Goal: Task Accomplishment & Management: Use online tool/utility

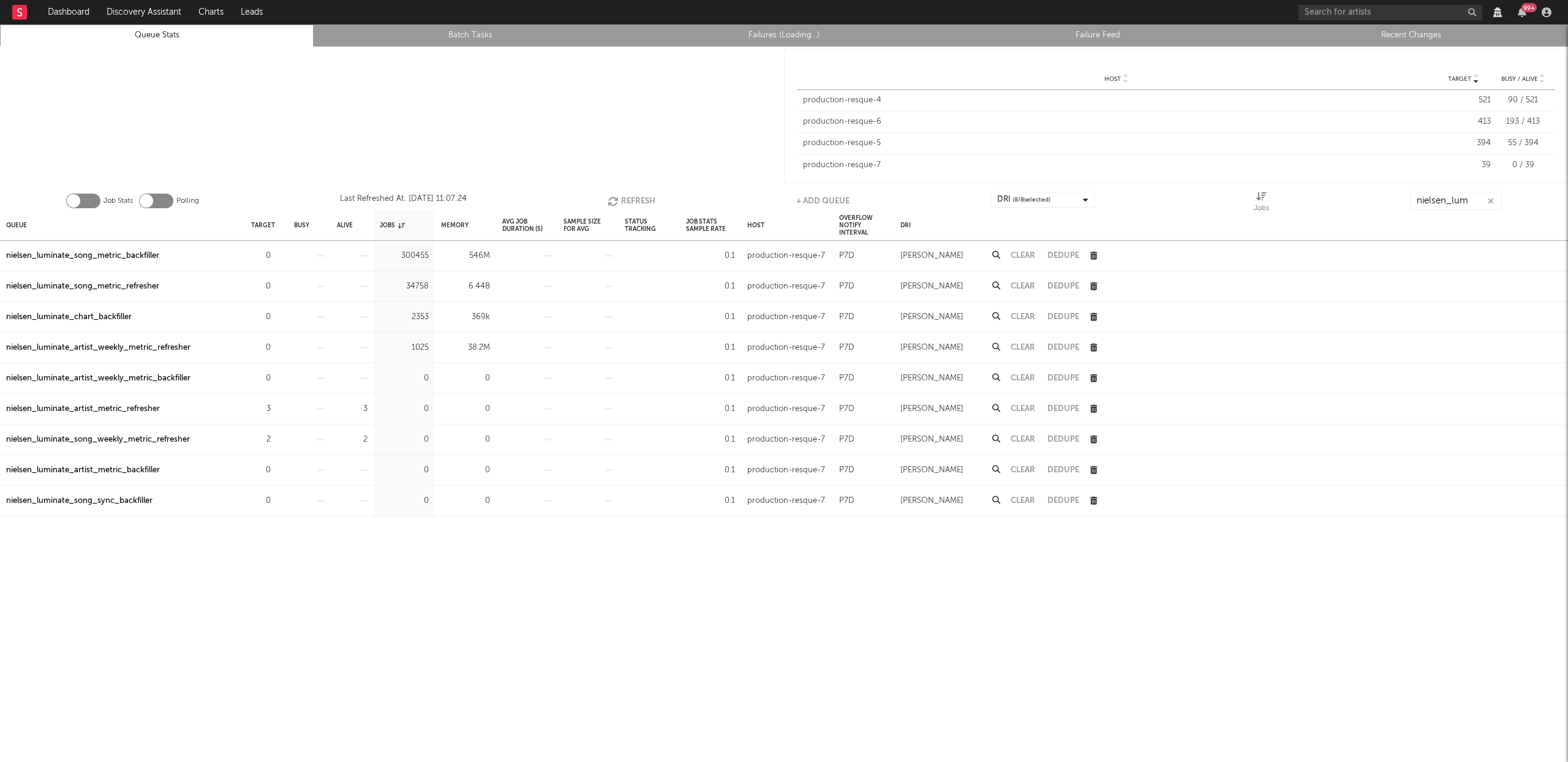
click at [83, 412] on div "nielsen_luminate_artist_metric_refresher" at bounding box center [83, 409] width 154 height 15
click at [96, 441] on div "nielsen_luminate_song_weekly_metric_refresher" at bounding box center [97, 440] width 183 height 15
click at [1381, 28] on link "Recent Changes" at bounding box center [1411, 35] width 300 height 15
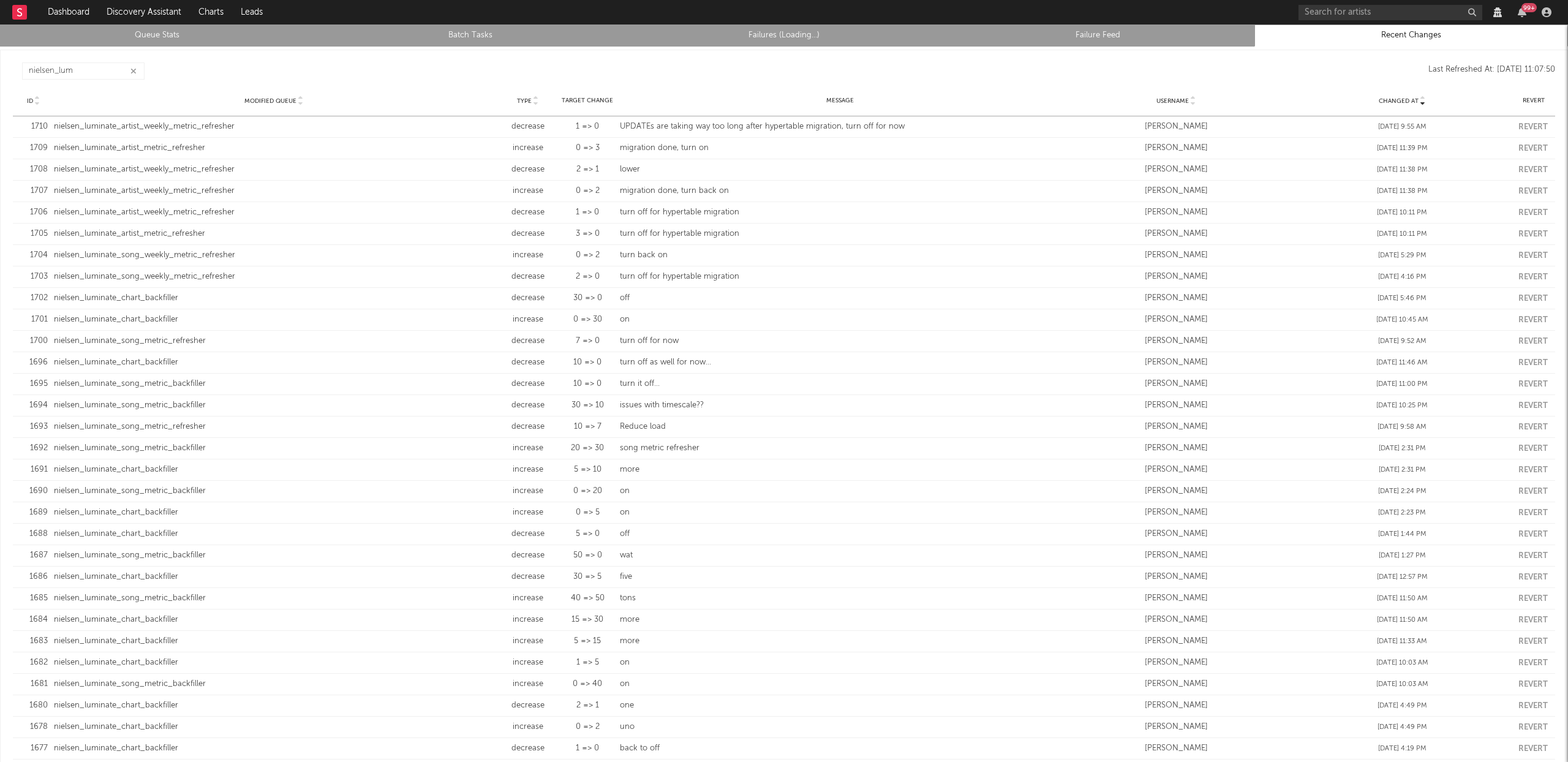
click at [132, 65] on button "button" at bounding box center [133, 71] width 10 height 11
click at [190, 31] on link "Queue Stats" at bounding box center [156, 35] width 300 height 15
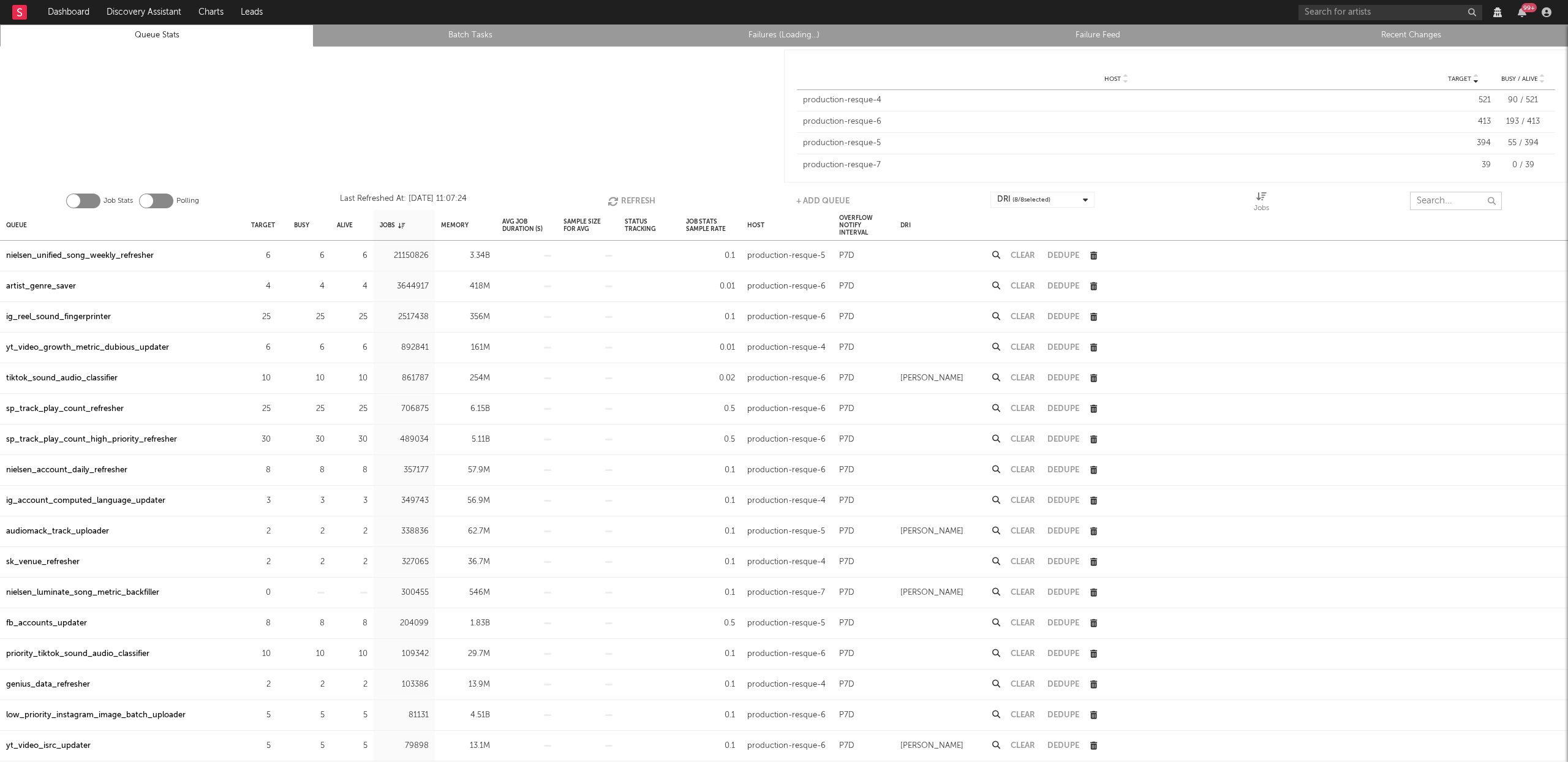
click at [1433, 201] on input "text" at bounding box center [1456, 201] width 92 height 18
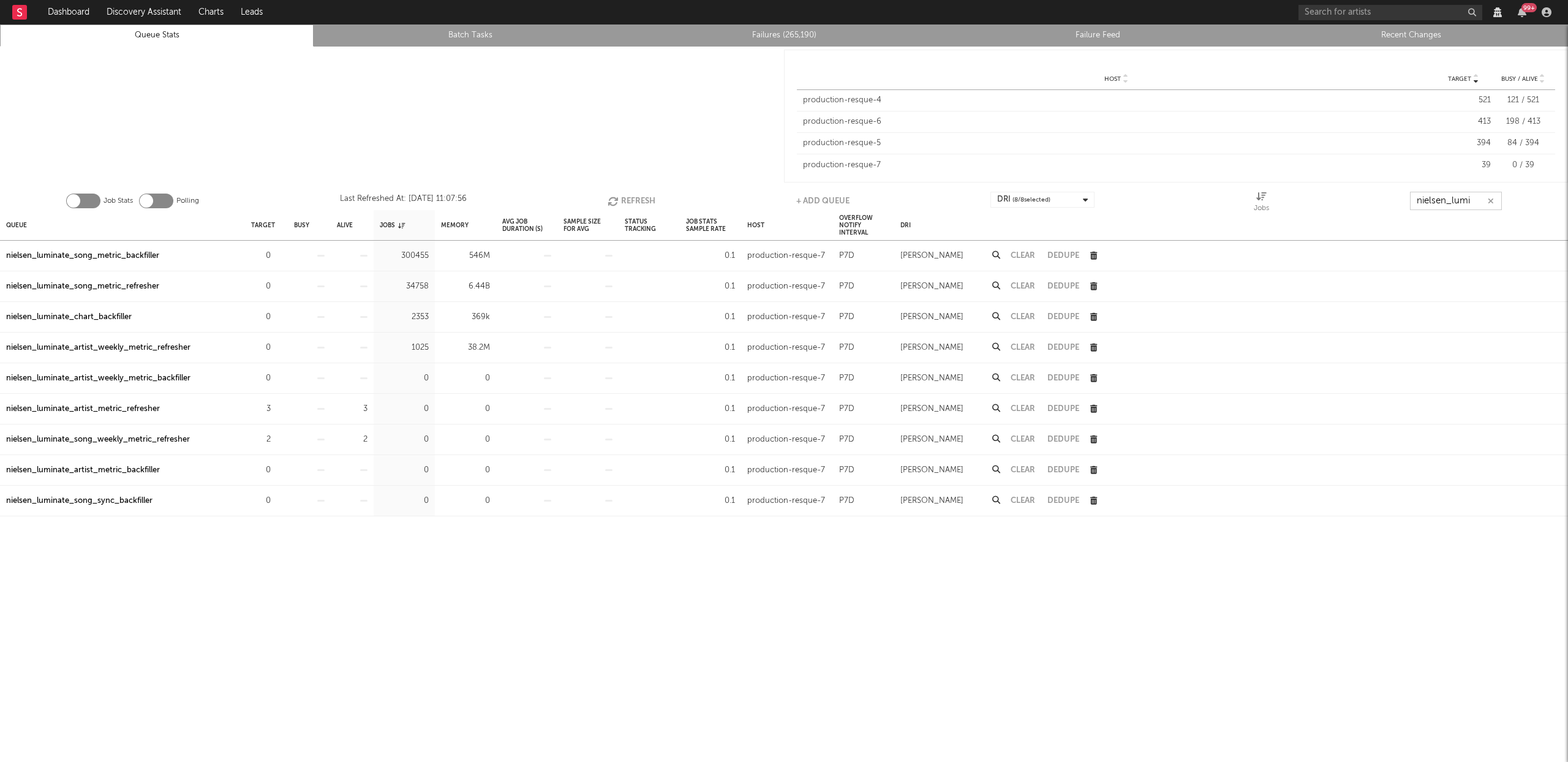
click at [1029, 346] on button "Clear" at bounding box center [1023, 348] width 25 height 8
type input "nielsen_lumi"
click at [1025, 346] on button "Clear" at bounding box center [1023, 348] width 25 height 8
click at [791, 34] on link "Failures (Loading...)" at bounding box center [784, 35] width 300 height 15
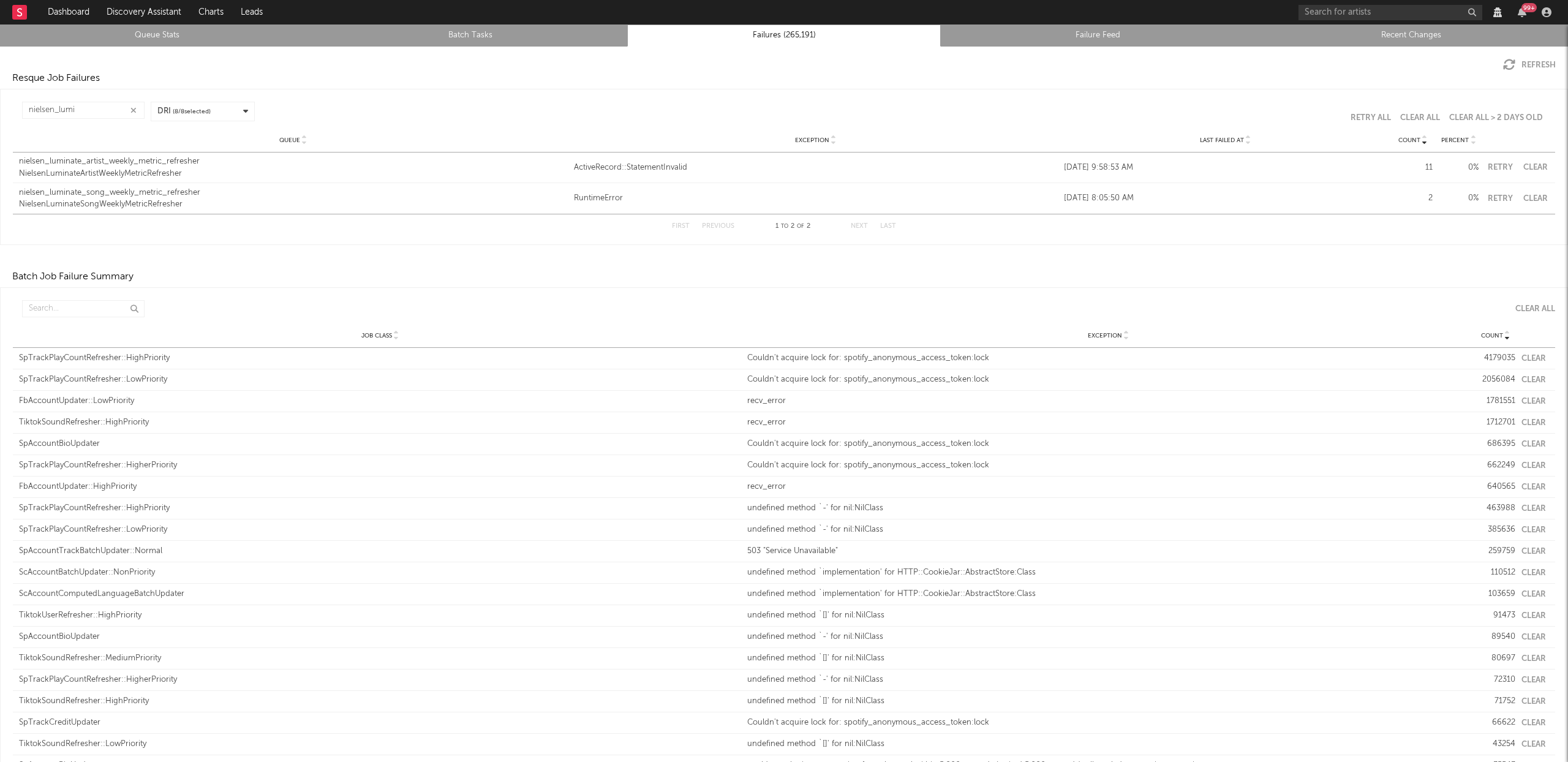
click at [1414, 24] on div "99 +" at bounding box center [1427, 12] width 257 height 25
click at [1406, 33] on link "Recent Changes" at bounding box center [1411, 35] width 300 height 15
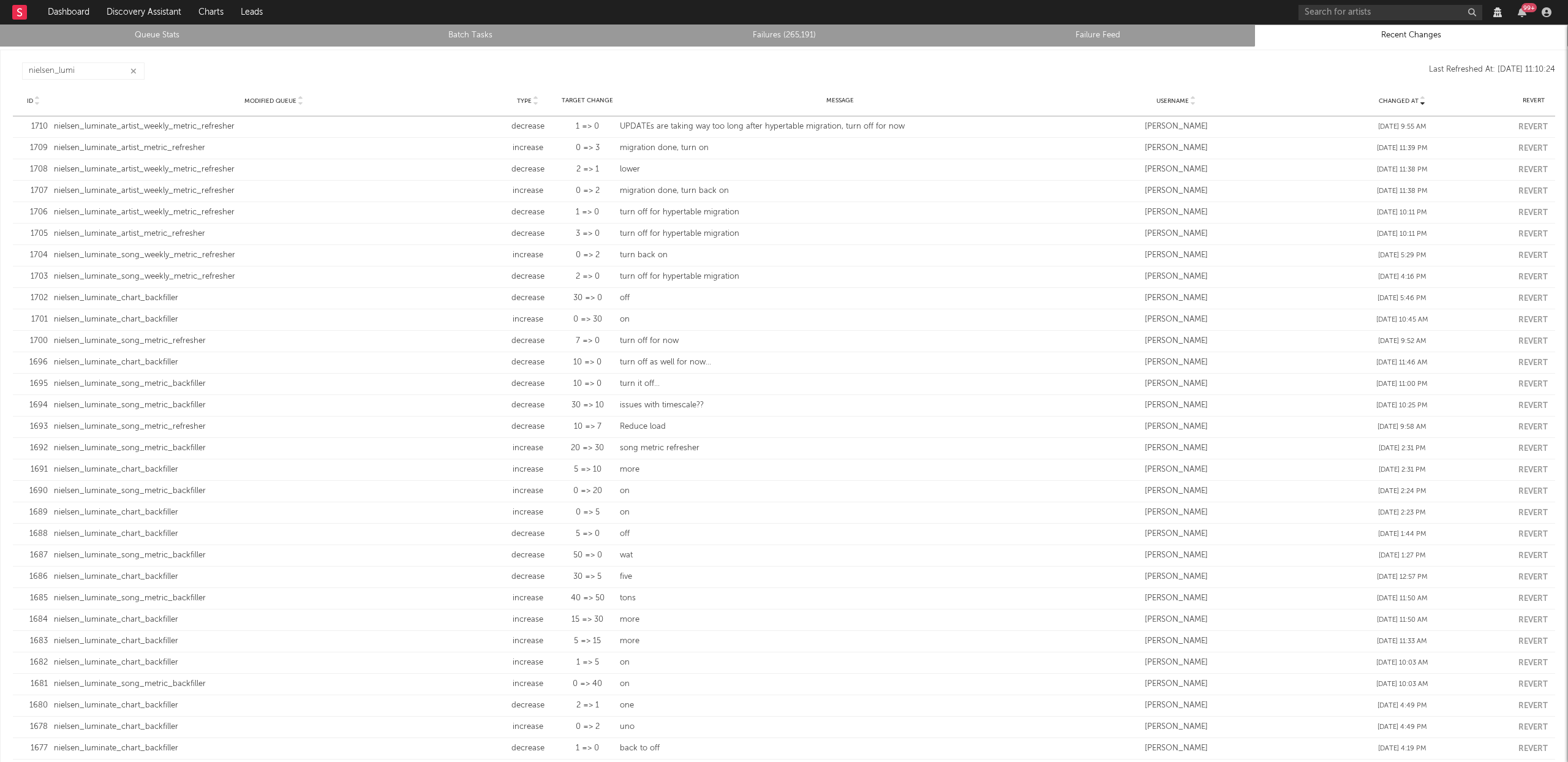
click at [138, 72] on button "button" at bounding box center [133, 71] width 10 height 11
drag, startPoint x: 242, startPoint y: 129, endPoint x: 53, endPoint y: 129, distance: 189.0
click at [53, 129] on div "Modified Queue nielsen_luminate_artist_weekly_metric_refresher" at bounding box center [273, 126] width 446 height 12
copy div "nielsen_luminate_artist_weekly_metric_refresher"
click at [176, 39] on link "Queue Stats" at bounding box center [156, 35] width 300 height 15
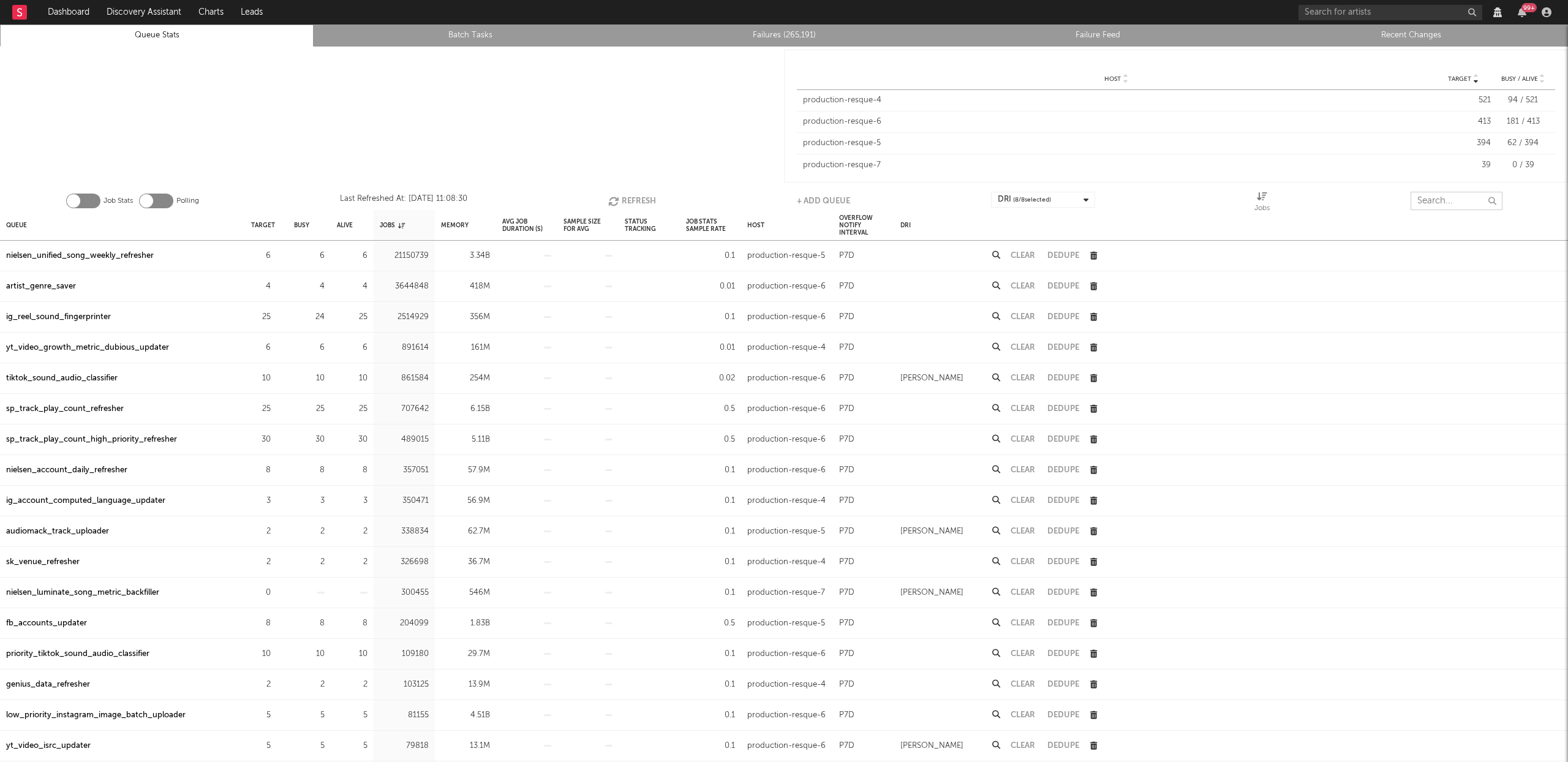
click at [1438, 202] on input "text" at bounding box center [1457, 201] width 92 height 18
paste input "nielsen_luminate_artist_weekly_metric_refresher"
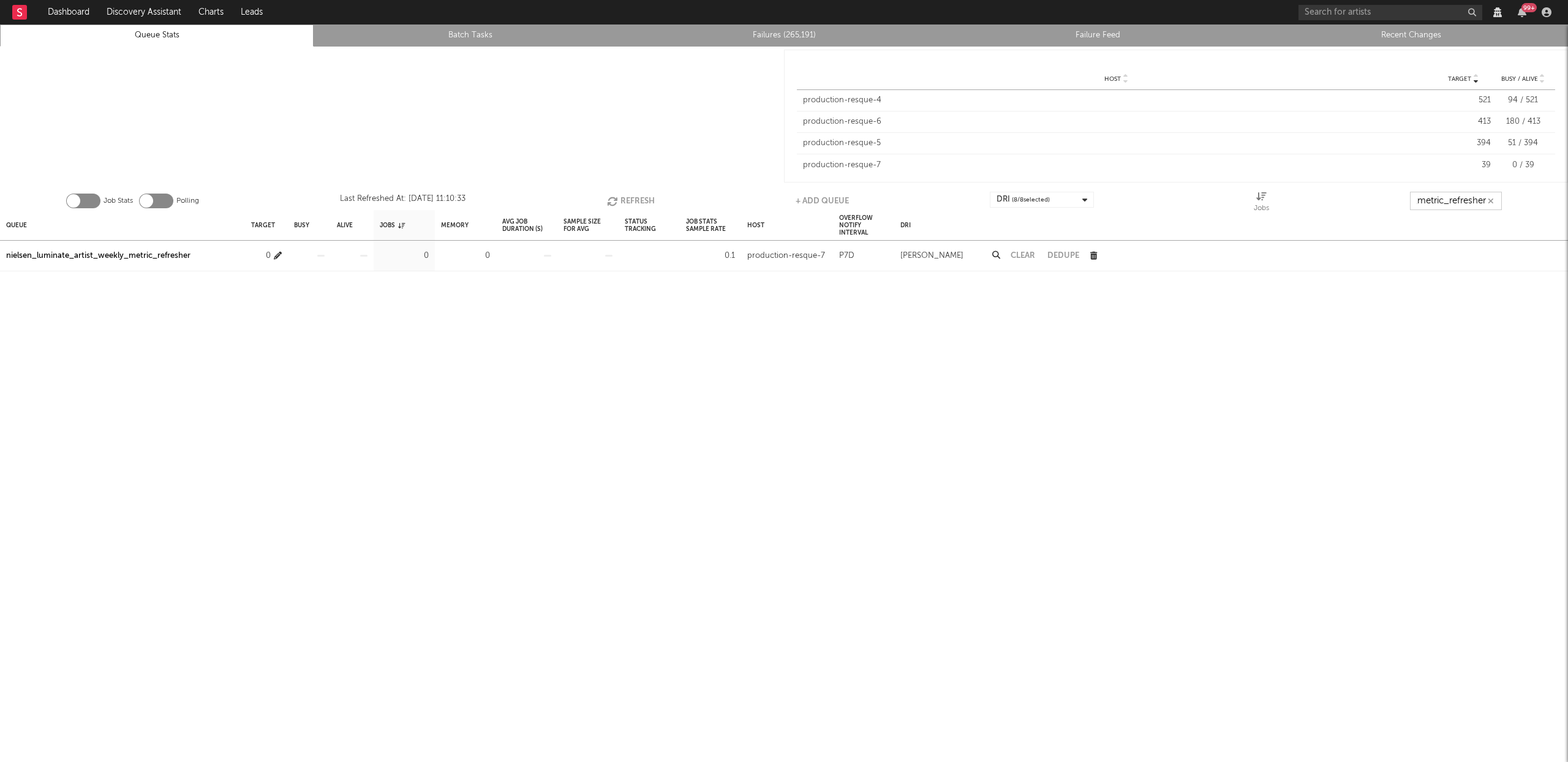
click at [277, 256] on icon "button" at bounding box center [278, 255] width 8 height 8
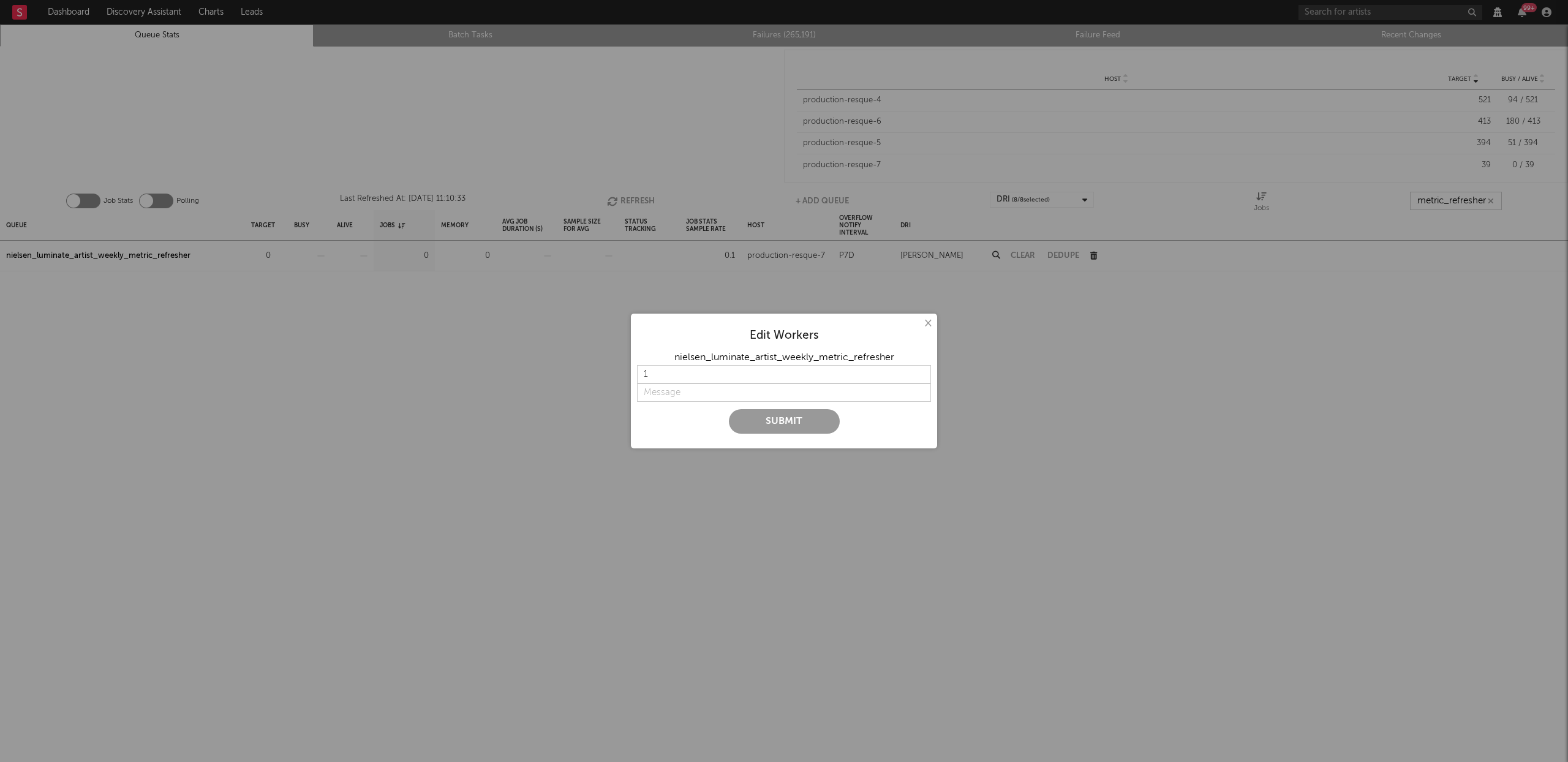
type input "nielsen_luminate_artist_weekly_metric_refresher"
click at [918, 369] on input "2" at bounding box center [784, 374] width 294 height 18
type input "1"
click at [920, 377] on input "1" at bounding box center [784, 374] width 294 height 18
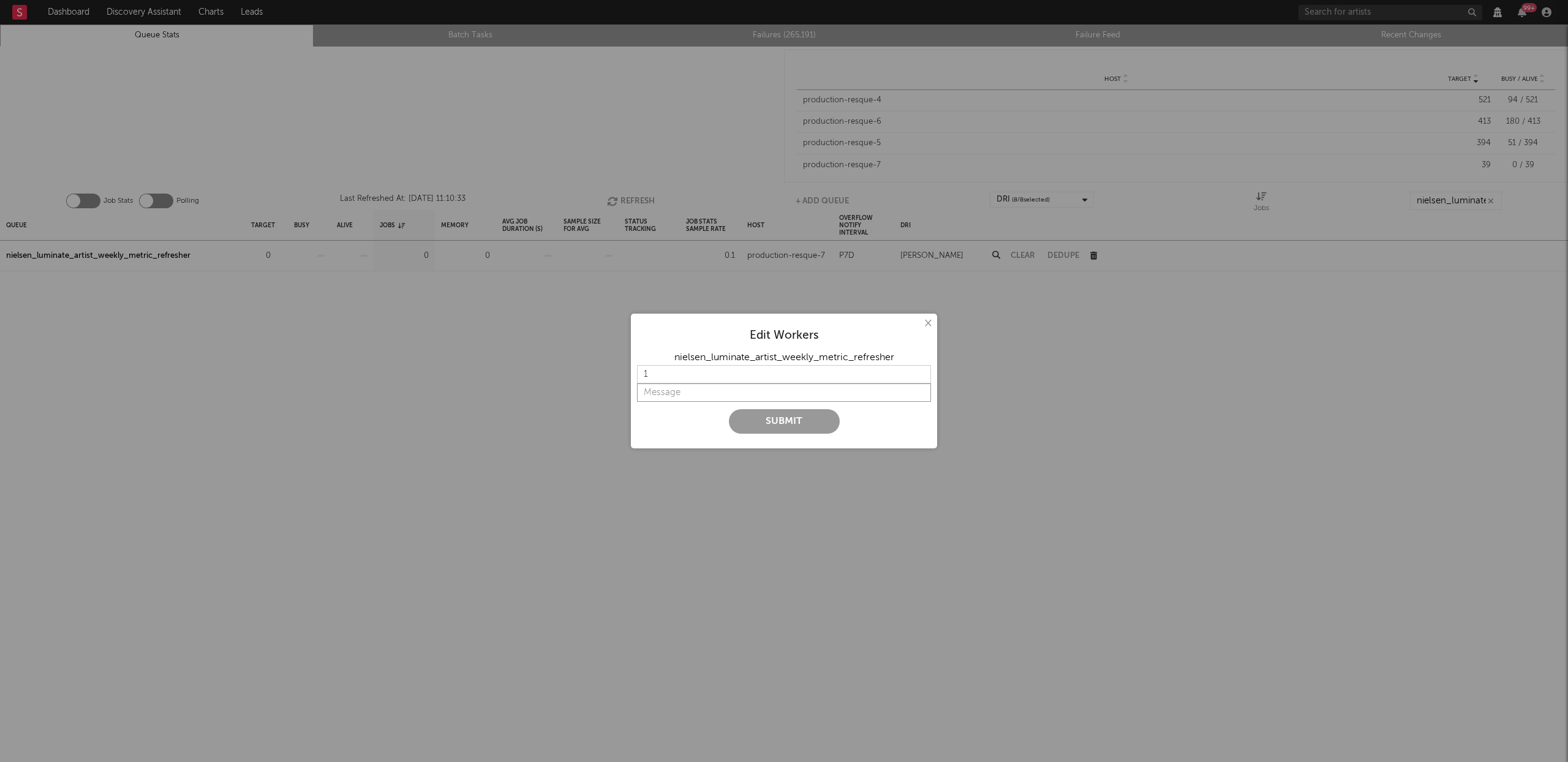
click at [745, 391] on input "string" at bounding box center [784, 392] width 294 height 18
click at [765, 417] on button "Submit" at bounding box center [784, 422] width 111 height 25
click at [696, 397] on input "string" at bounding box center [784, 392] width 294 height 18
click at [707, 393] on input "string" at bounding box center [784, 392] width 294 height 18
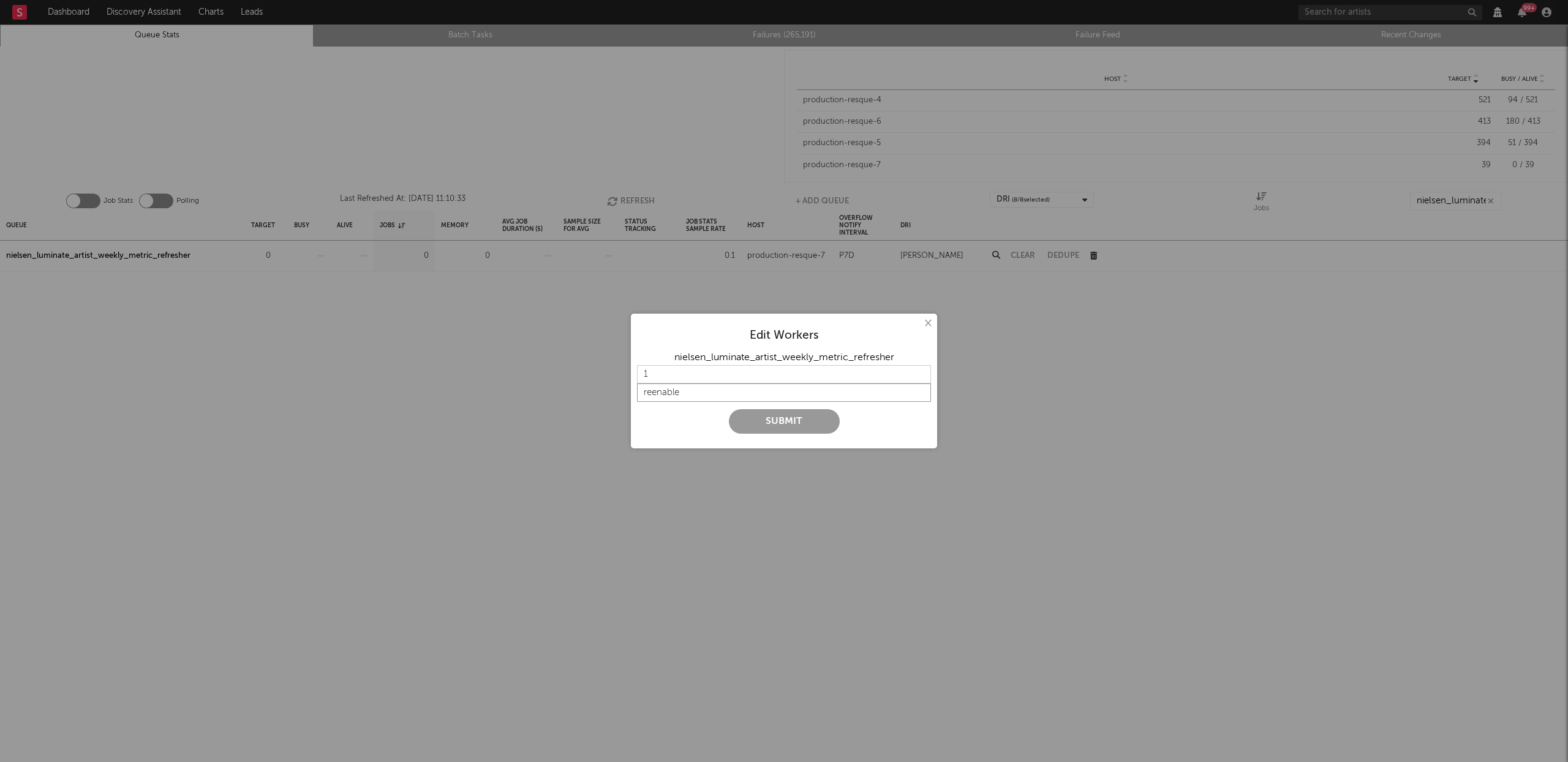
click at [707, 393] on input "string" at bounding box center [784, 392] width 294 height 18
type input "t"
type input "fix deployed, turn back on"
click at [787, 421] on button "Submit" at bounding box center [784, 422] width 111 height 25
type input "2"
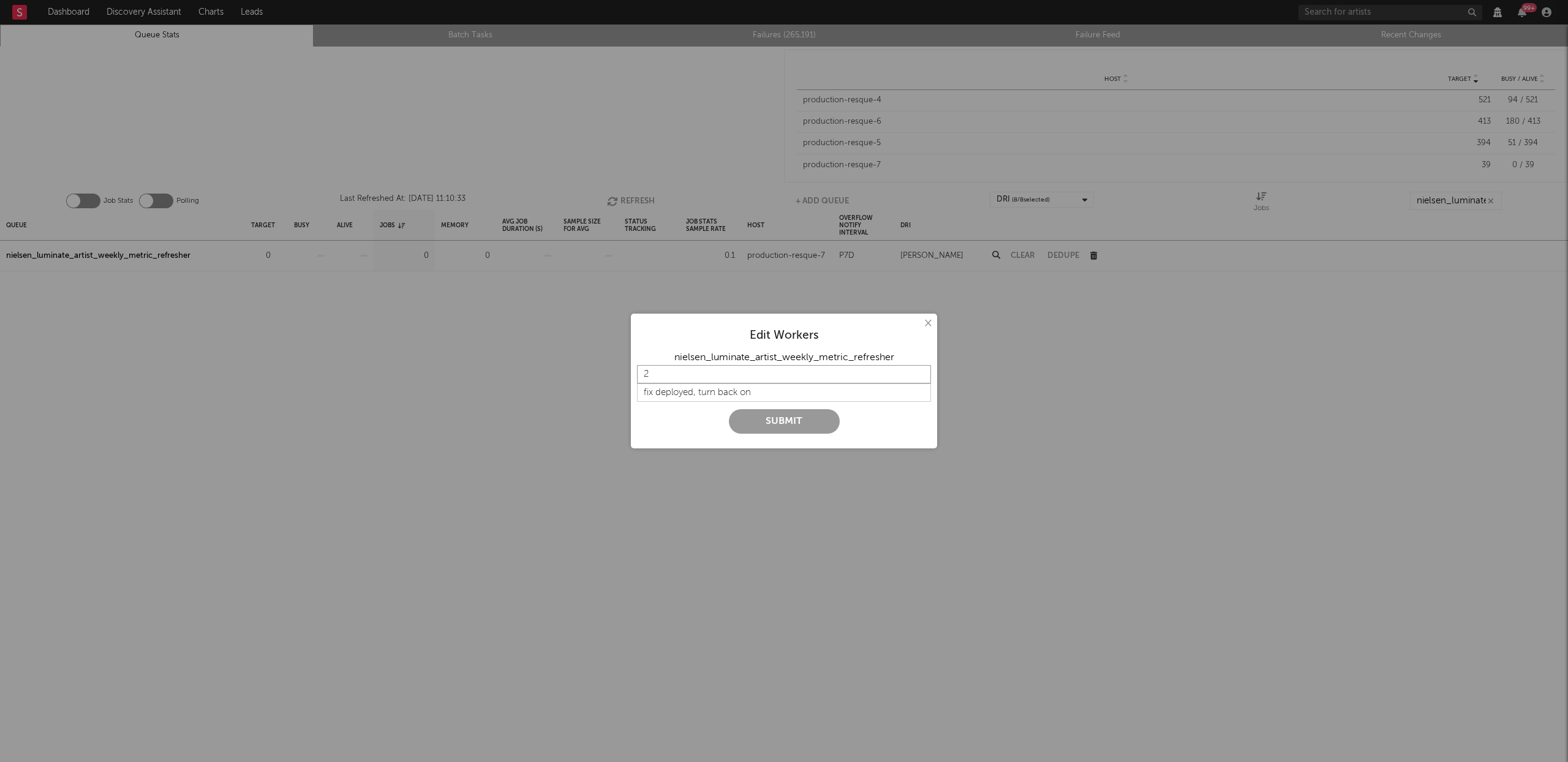
click at [920, 372] on input "2" at bounding box center [784, 374] width 294 height 18
click at [784, 422] on button "Submit" at bounding box center [784, 422] width 111 height 25
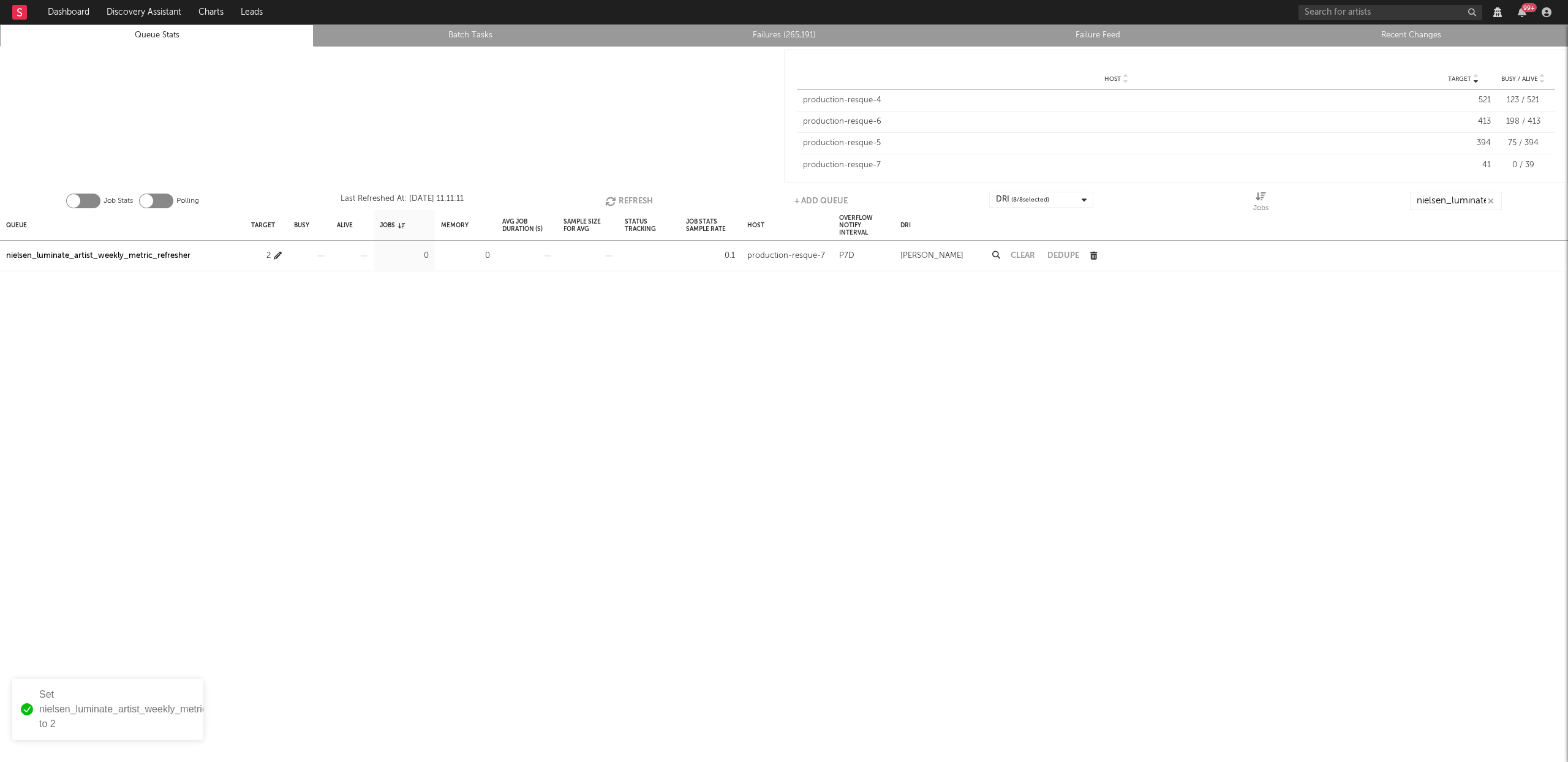
click at [280, 255] on icon "button" at bounding box center [278, 255] width 8 height 8
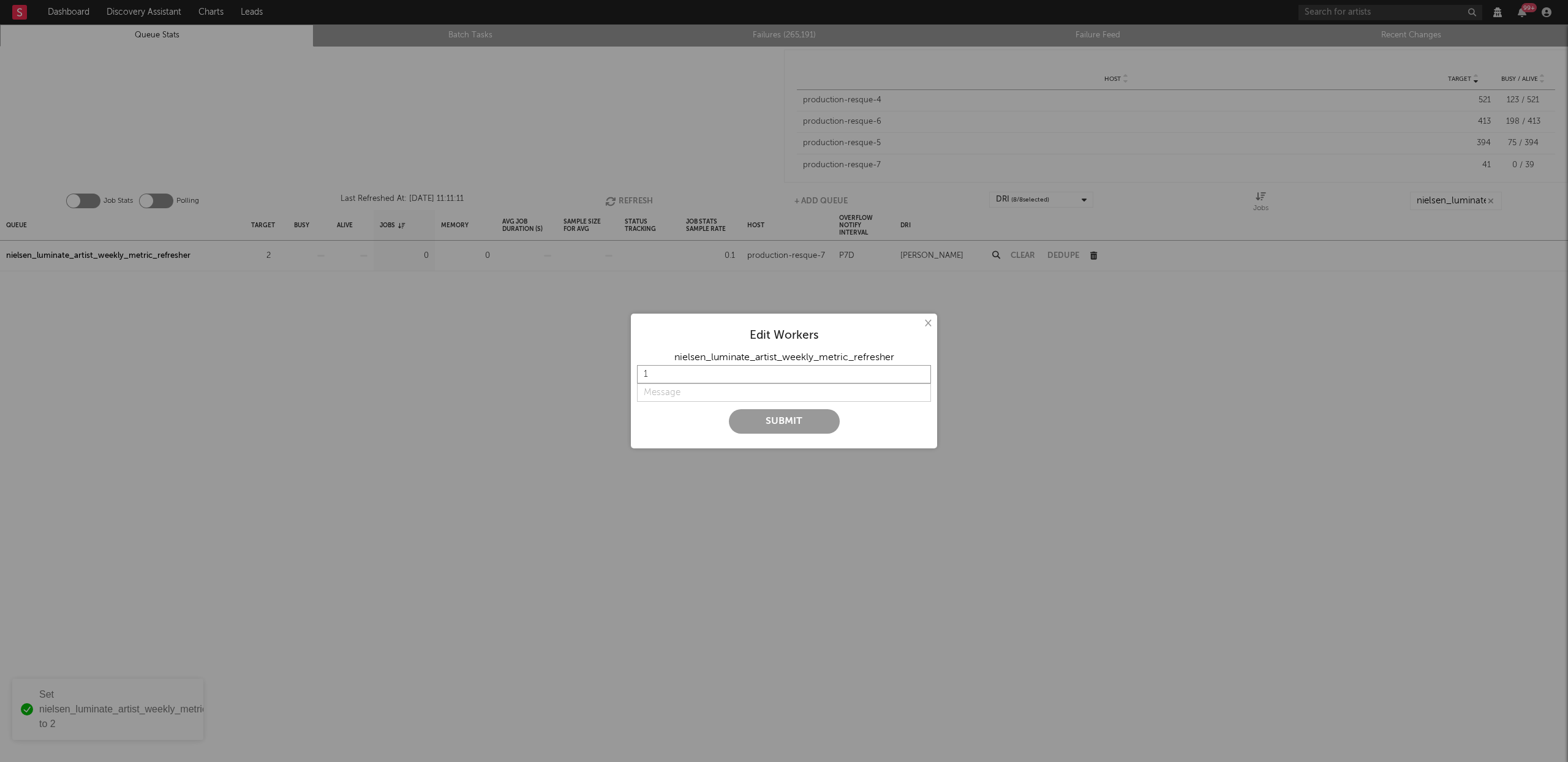
type input "1"
click at [918, 377] on input "1" at bounding box center [784, 374] width 294 height 18
click at [666, 386] on input "string" at bounding box center [784, 392] width 294 height 18
type input "adjust"
click at [775, 425] on button "Submit" at bounding box center [784, 422] width 111 height 25
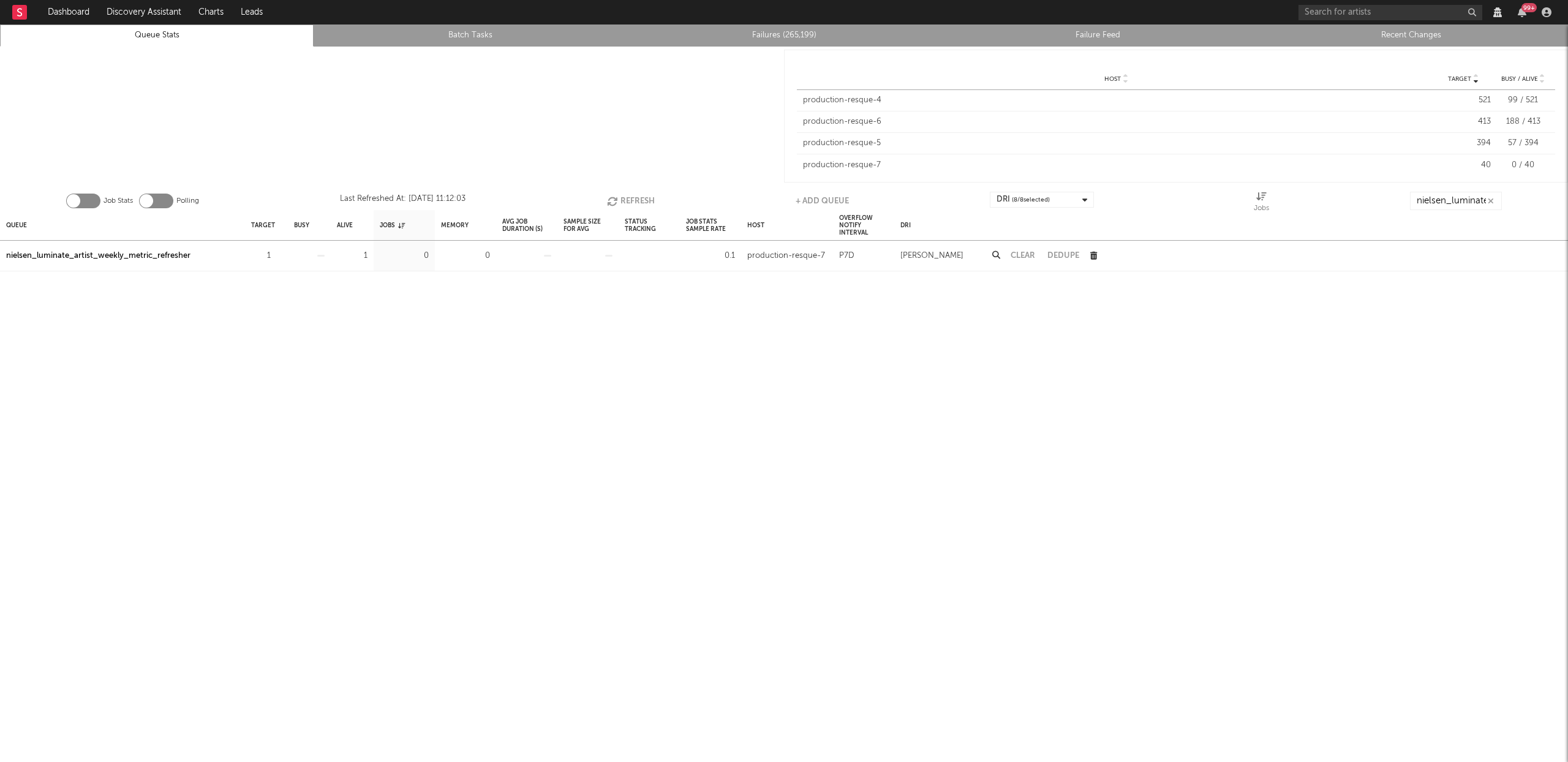
click at [807, 24] on nav "Dashboard Discovery Assistant Charts Leads 99 +" at bounding box center [784, 12] width 1568 height 25
click at [804, 29] on link "Failures (265,199)" at bounding box center [784, 35] width 300 height 15
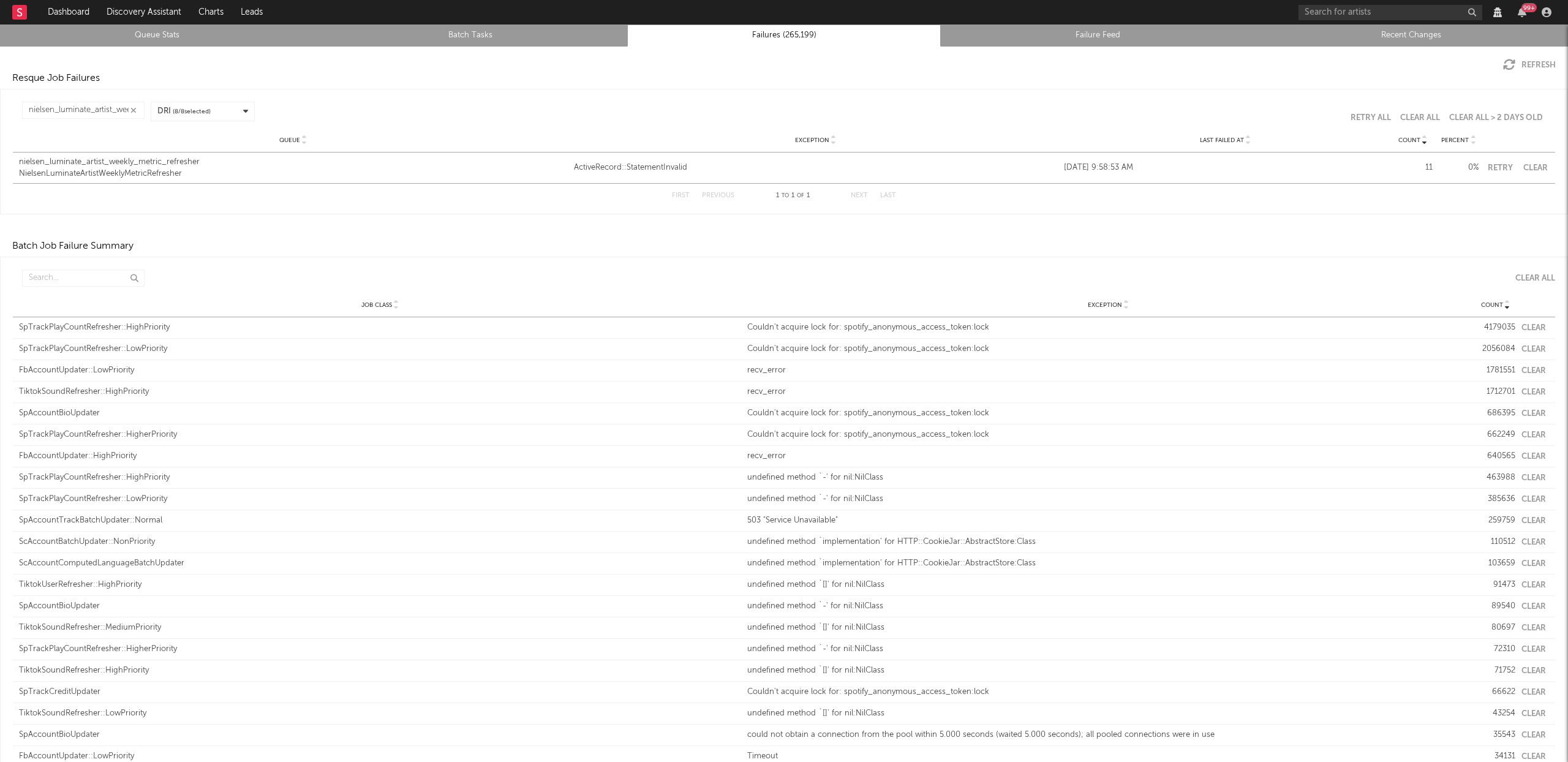
click at [1494, 168] on button "Retry" at bounding box center [1499, 168] width 30 height 8
click at [146, 37] on link "Queue Stats" at bounding box center [156, 35] width 300 height 15
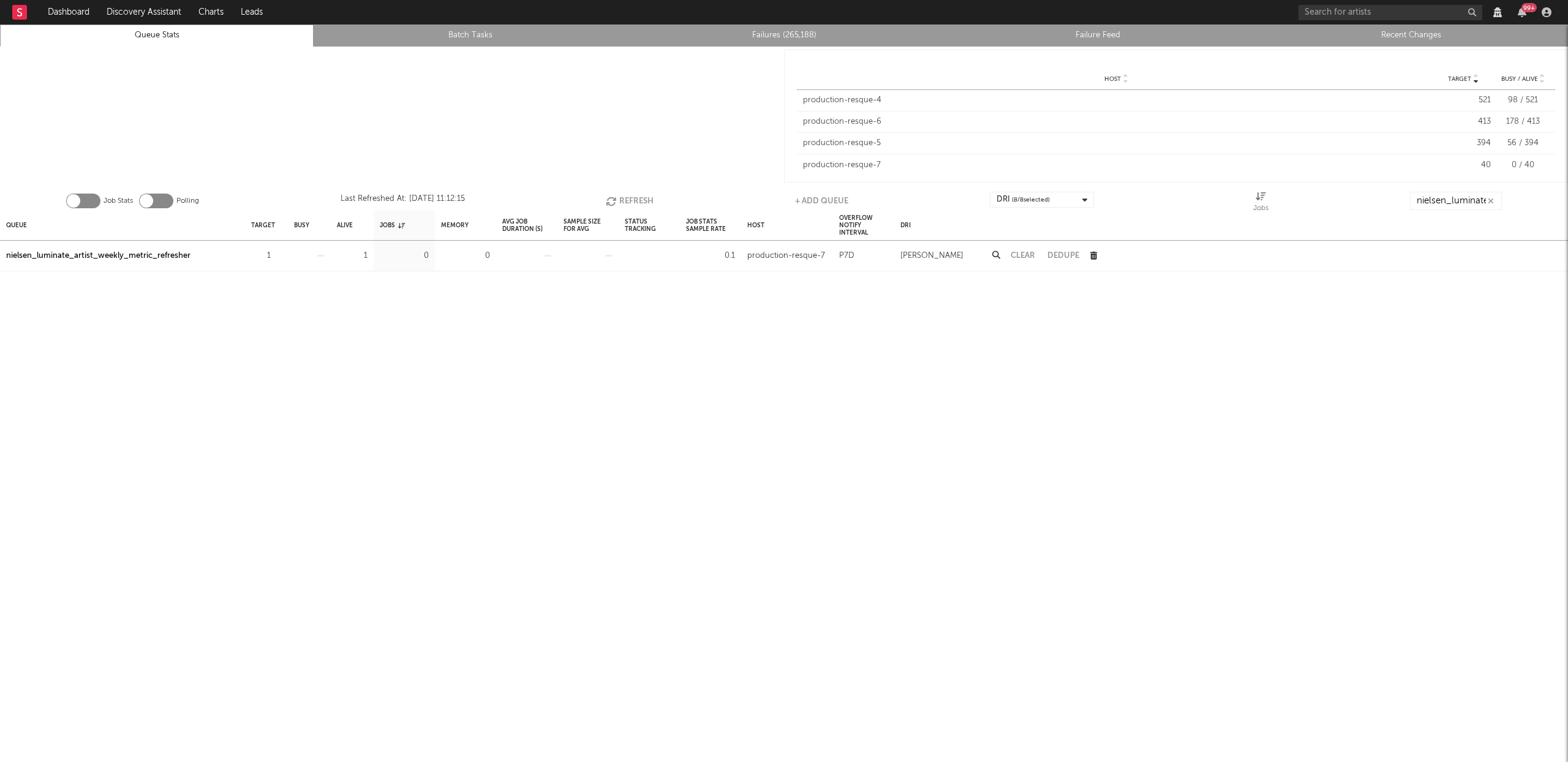
click at [643, 201] on button "Refresh" at bounding box center [630, 201] width 47 height 18
click at [630, 197] on button "Refresh" at bounding box center [630, 201] width 47 height 18
click at [629, 203] on button "Refresh" at bounding box center [630, 201] width 47 height 18
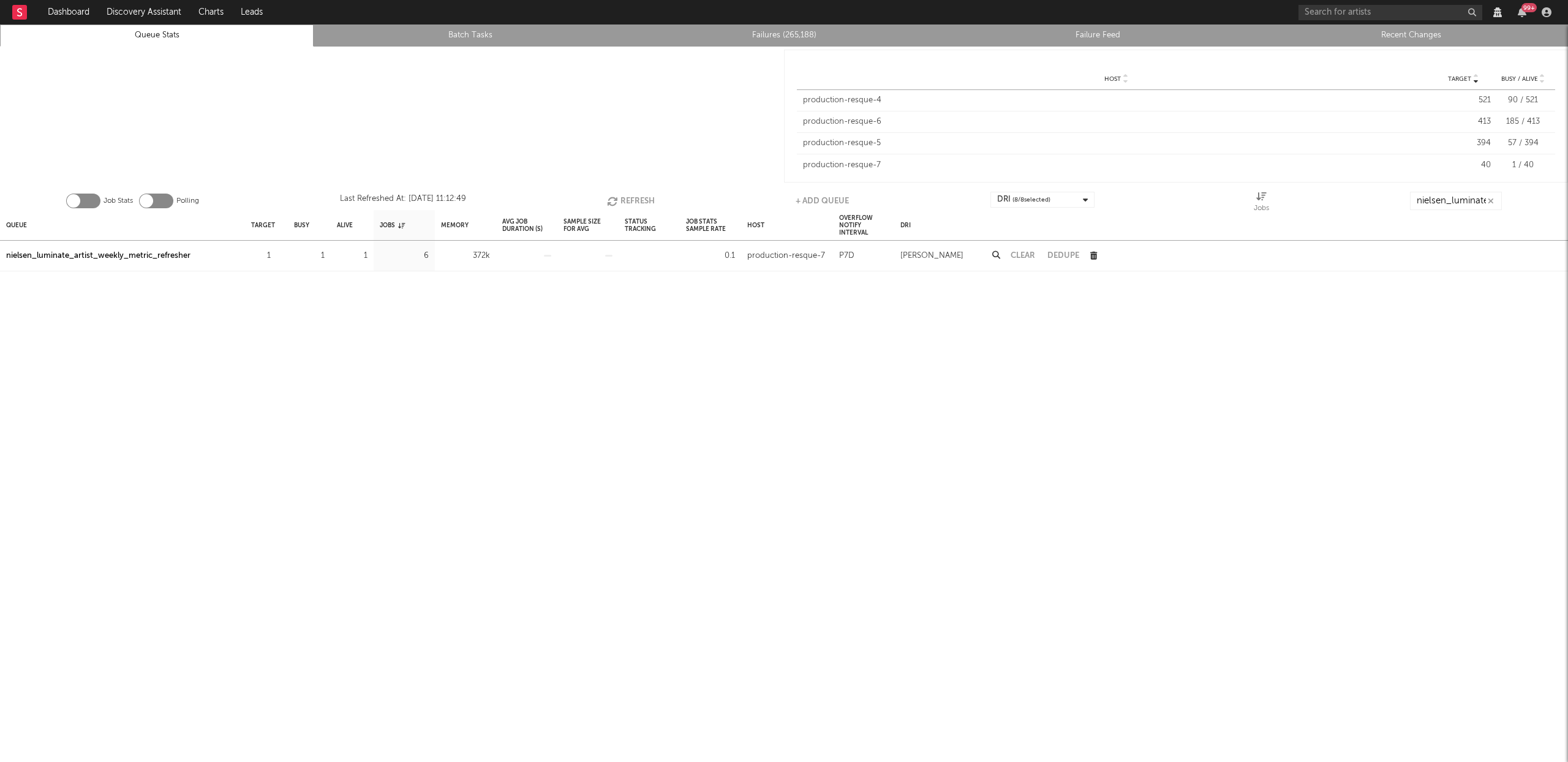
click at [637, 198] on button "Refresh" at bounding box center [630, 201] width 47 height 18
click at [640, 201] on button "Refresh" at bounding box center [630, 201] width 47 height 18
click at [646, 201] on button "Refresh" at bounding box center [630, 201] width 47 height 18
click at [639, 197] on button "Refresh" at bounding box center [630, 201] width 47 height 18
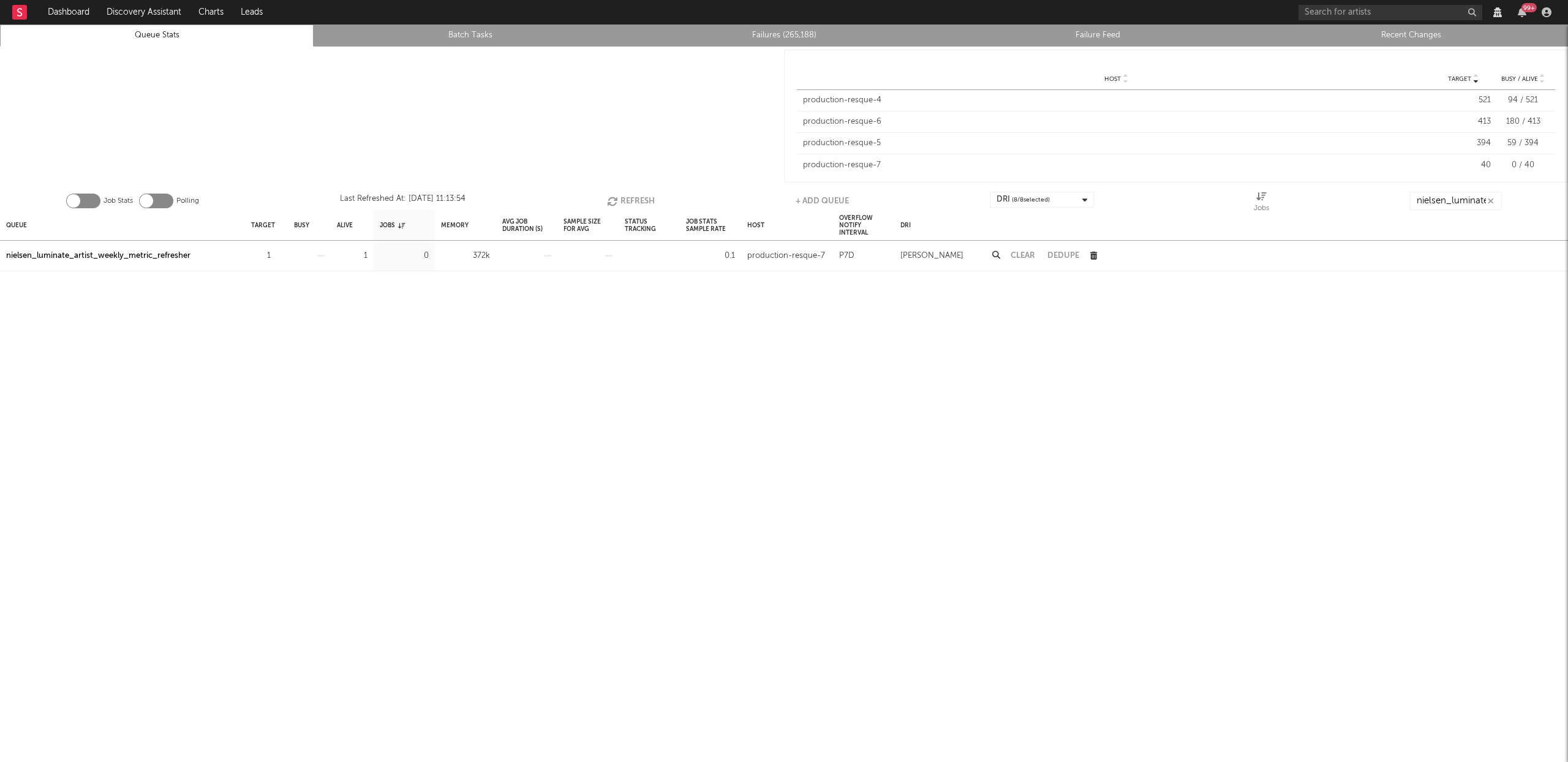
click at [626, 196] on button "Refresh" at bounding box center [630, 201] width 47 height 18
click at [1493, 203] on icon "button" at bounding box center [1490, 201] width 6 height 8
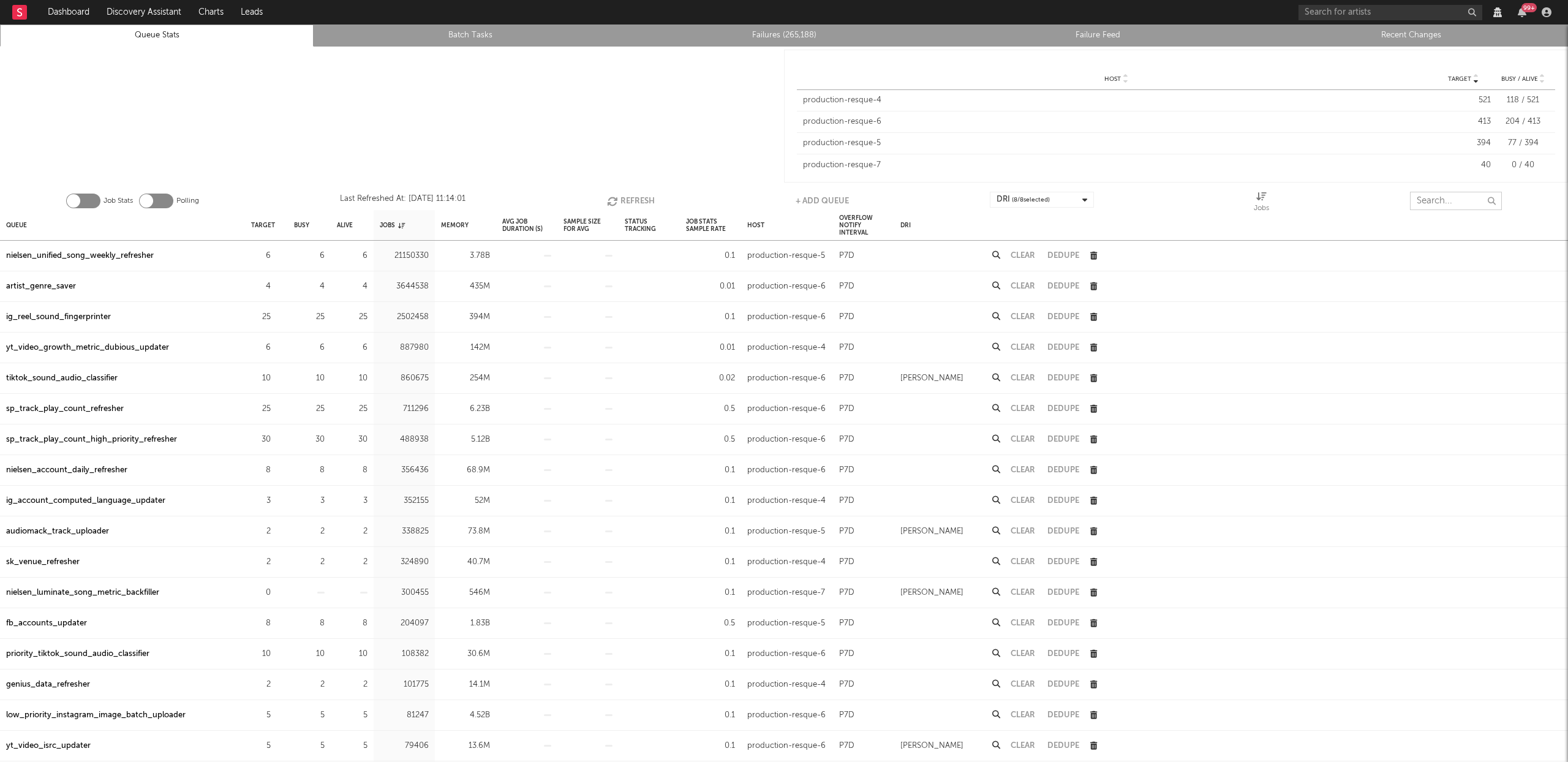
click at [1461, 203] on input "text" at bounding box center [1456, 201] width 92 height 18
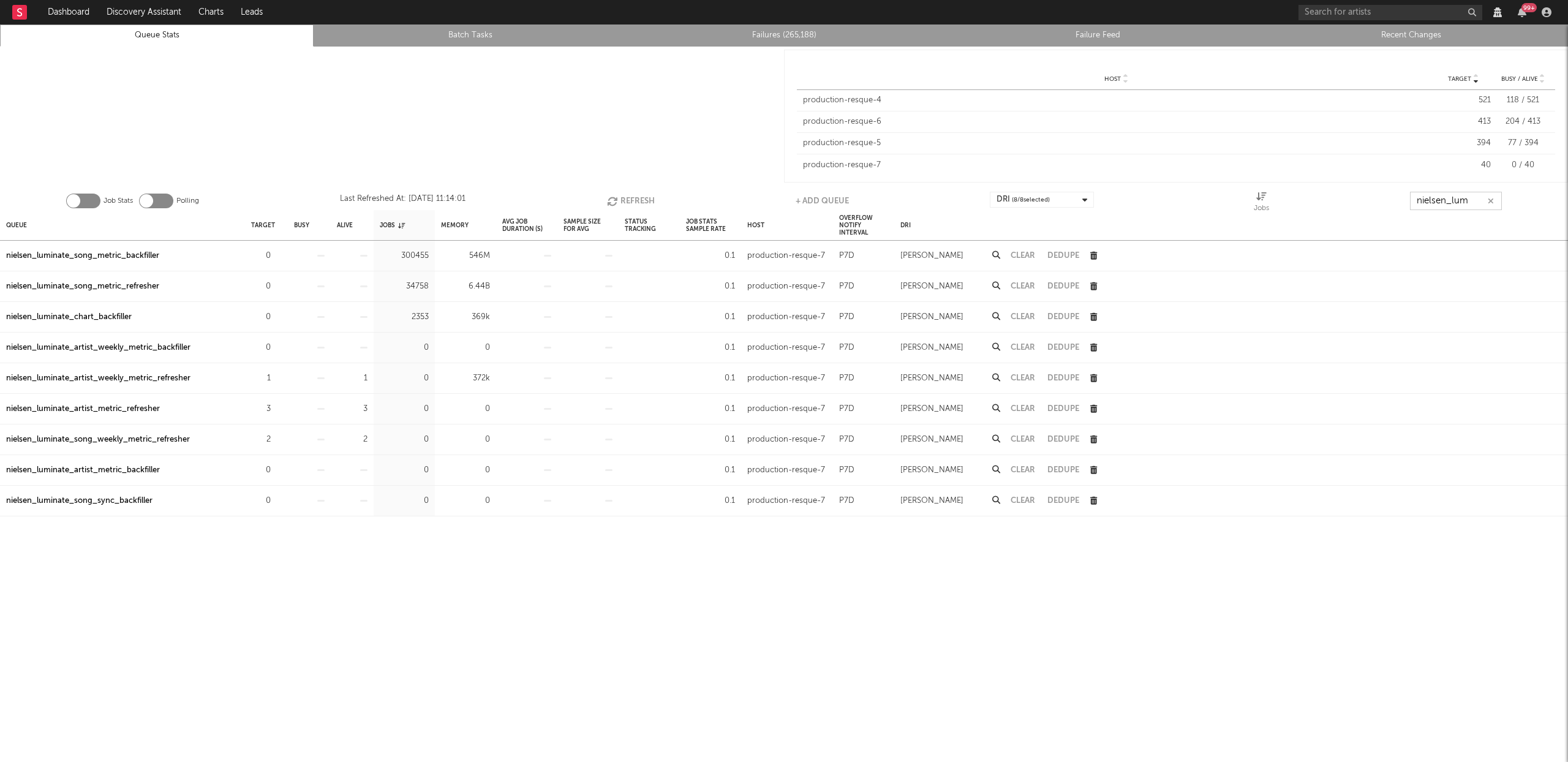
click at [630, 203] on button "Refresh" at bounding box center [630, 201] width 47 height 18
type input "nielsen_lum"
drag, startPoint x: 197, startPoint y: 380, endPoint x: 4, endPoint y: 383, distance: 193.0
click at [4, 383] on div "nielsen_luminate_artist_weekly_metric_refresher" at bounding box center [122, 378] width 245 height 30
copy div "nielsen_luminate_artist_weekly_metric_refresher"
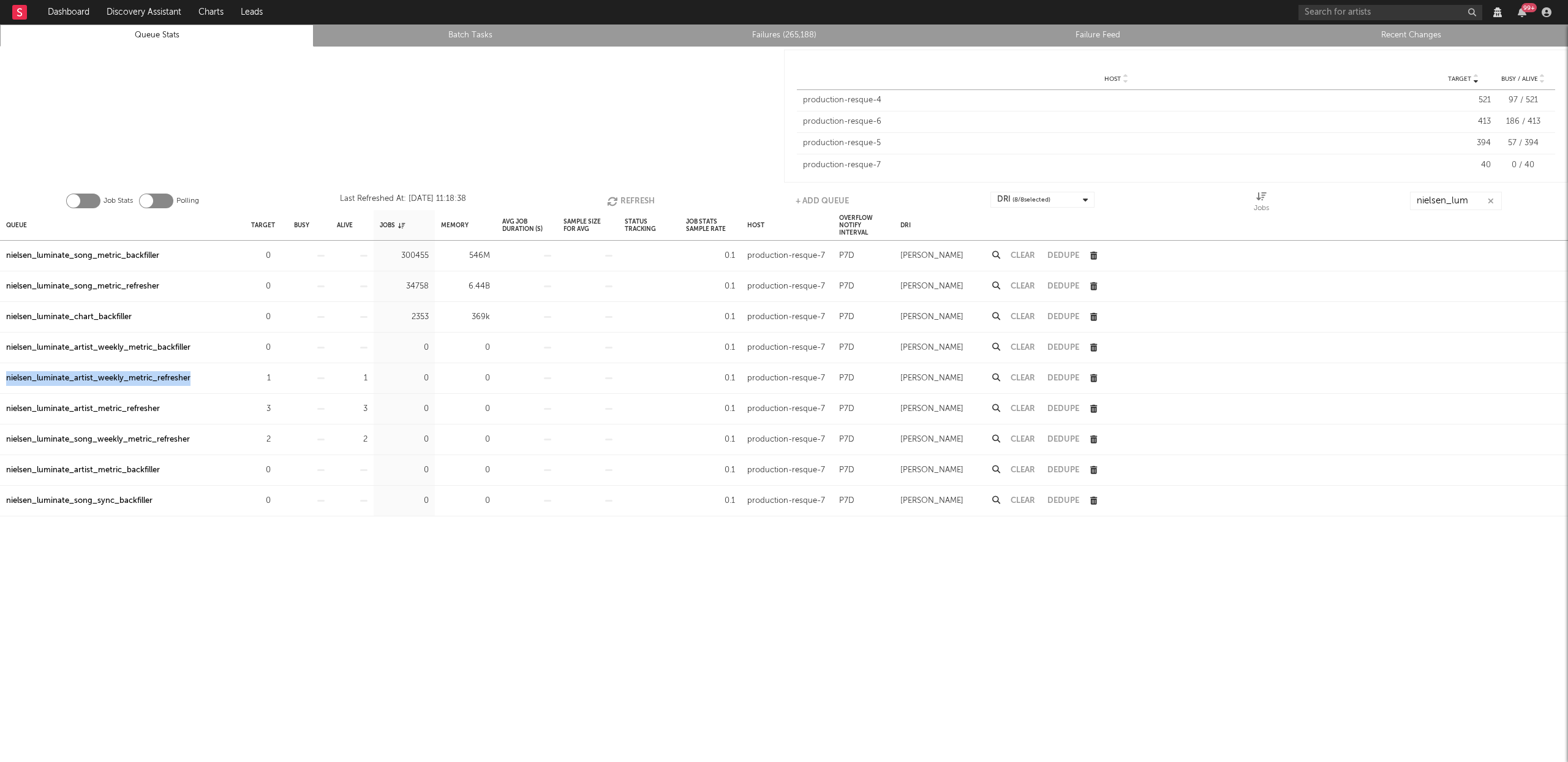
click at [145, 410] on div "nielsen_luminate_artist_metric_refresher" at bounding box center [83, 409] width 154 height 15
click at [113, 409] on div "nielsen_luminate_artist_metric_refresher" at bounding box center [83, 409] width 154 height 15
click at [629, 196] on button "Refresh" at bounding box center [630, 201] width 47 height 18
click at [637, 201] on button "Refresh" at bounding box center [630, 201] width 47 height 18
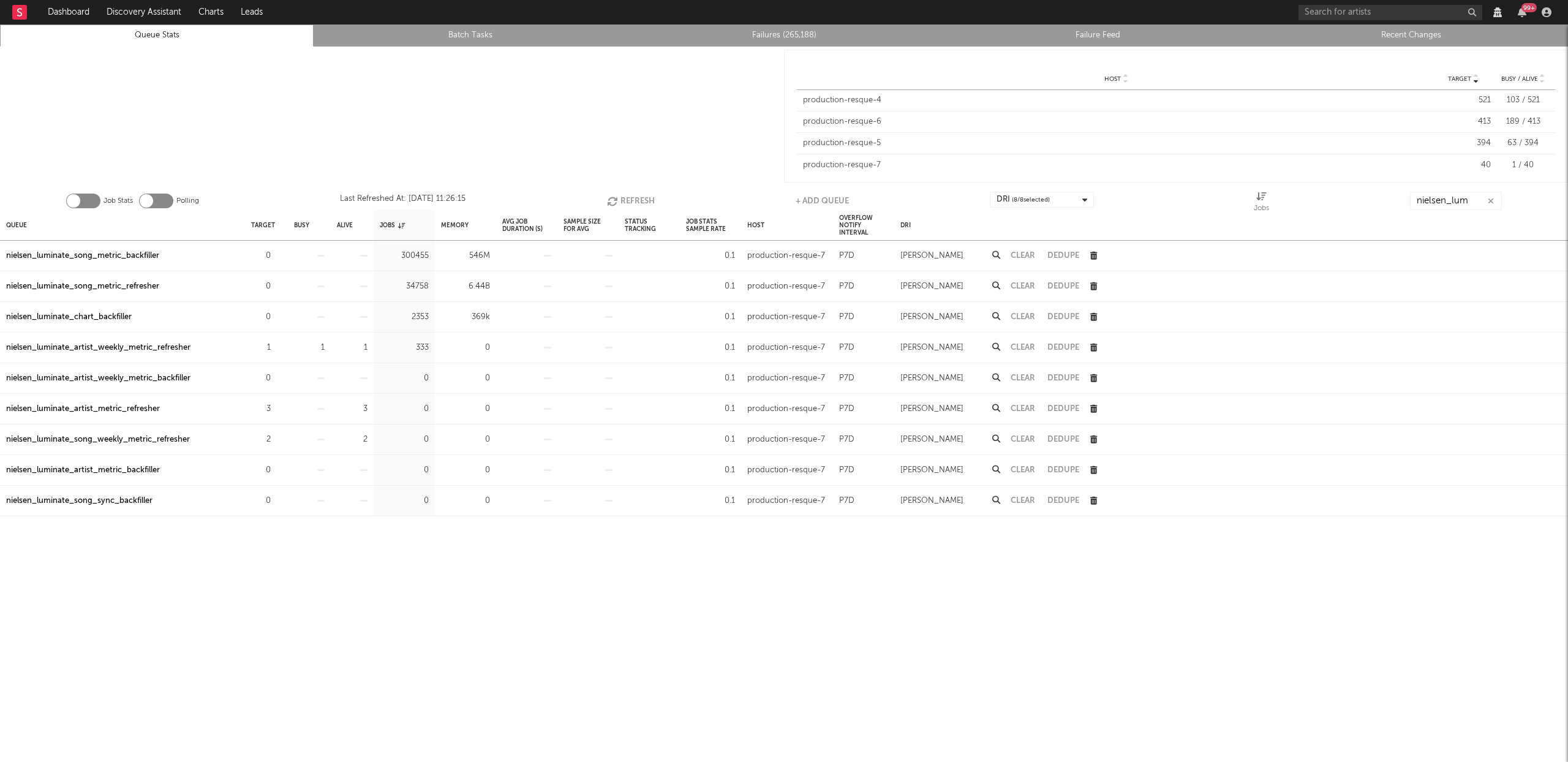
click at [638, 198] on button "Refresh" at bounding box center [630, 201] width 47 height 18
click at [637, 198] on button "Refresh" at bounding box center [631, 201] width 47 height 18
click at [619, 201] on icon "button" at bounding box center [614, 201] width 13 height 11
click at [104, 346] on div "nielsen_luminate_artist_weekly_metric_refresher" at bounding box center [97, 348] width 184 height 15
click at [634, 198] on button "Refresh" at bounding box center [630, 201] width 47 height 18
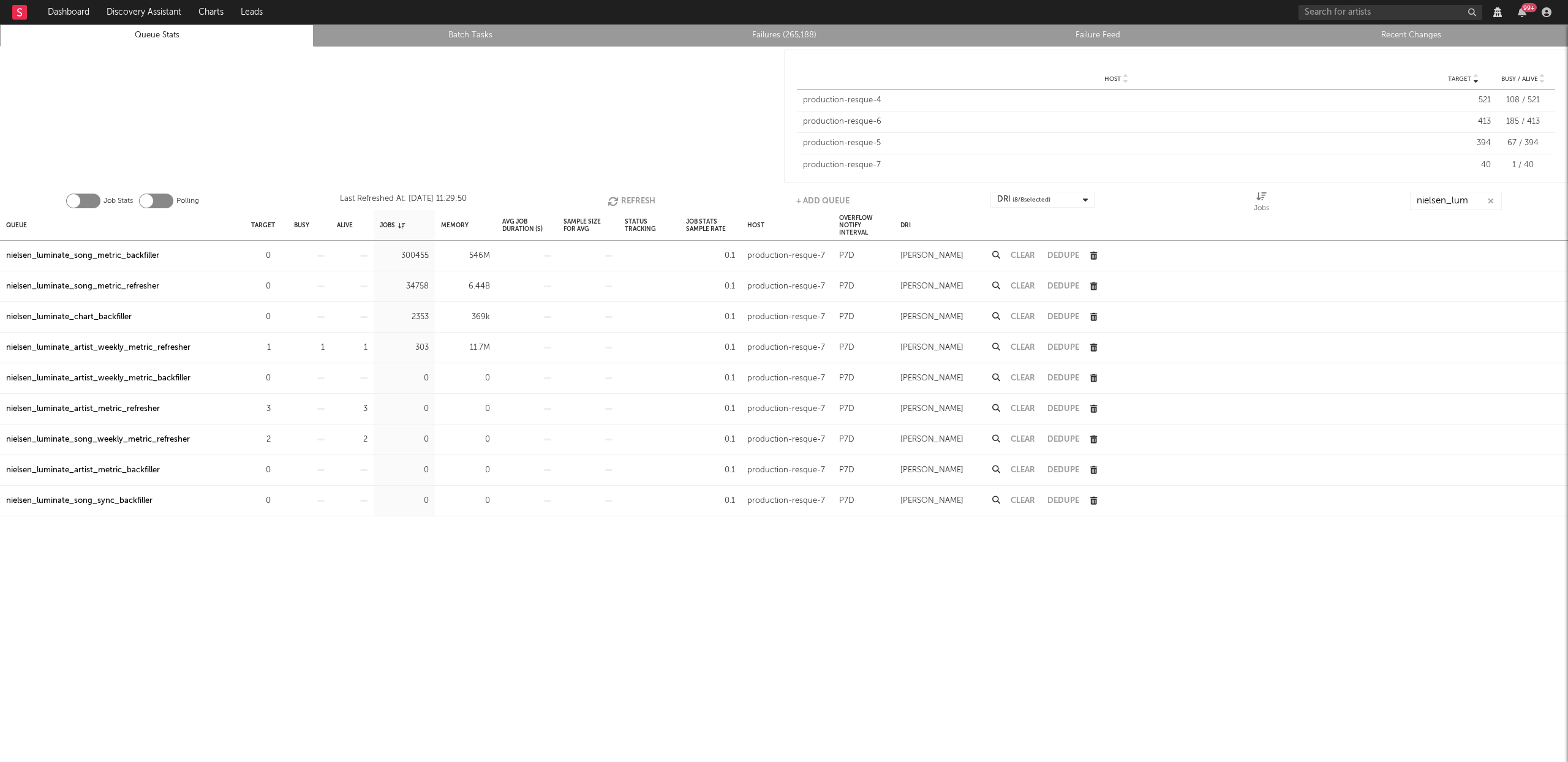
click at [644, 196] on button "Refresh" at bounding box center [631, 201] width 47 height 18
click at [628, 200] on button "Refresh" at bounding box center [631, 201] width 47 height 18
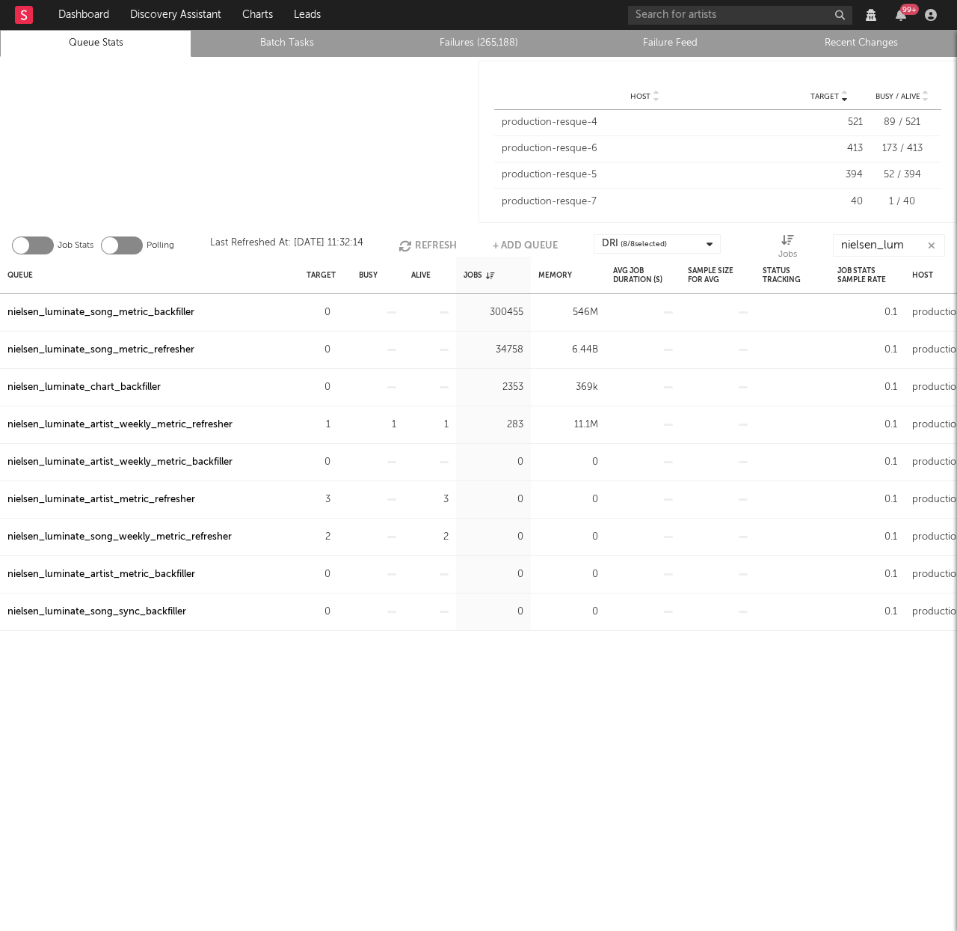
click at [439, 248] on button "Refresh" at bounding box center [428, 245] width 58 height 22
click at [435, 249] on button "Refresh" at bounding box center [428, 245] width 58 height 22
click at [427, 246] on button "Refresh" at bounding box center [428, 245] width 58 height 22
click at [431, 237] on button "Refresh" at bounding box center [428, 245] width 58 height 22
click at [427, 245] on button "Refresh" at bounding box center [428, 245] width 58 height 22
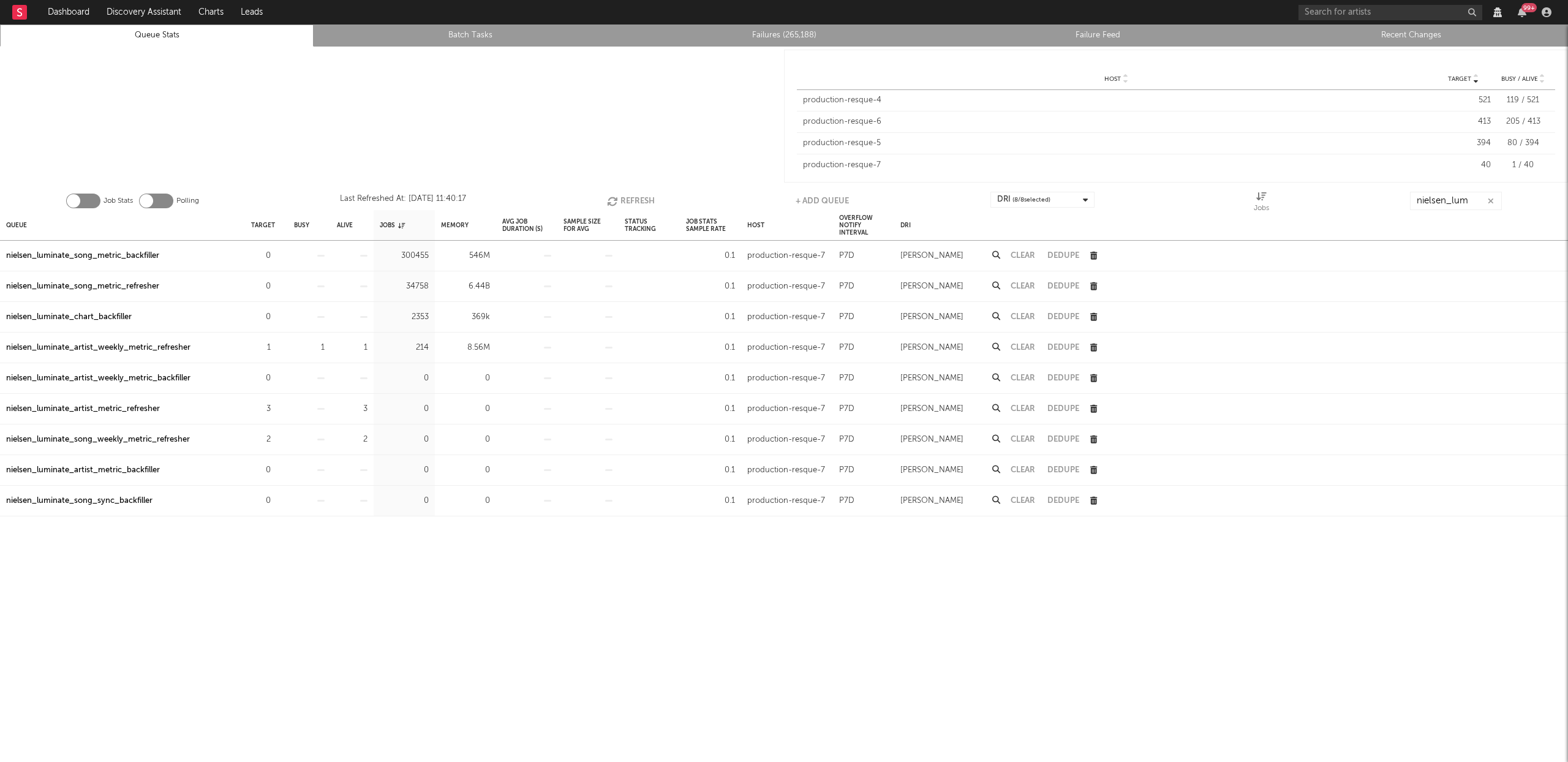
click at [630, 198] on button "Refresh" at bounding box center [630, 201] width 47 height 18
click at [635, 201] on button "Refresh" at bounding box center [632, 201] width 47 height 18
click at [635, 201] on button "Refresh" at bounding box center [630, 201] width 47 height 18
click at [108, 350] on div "nielsen_luminate_artist_weekly_metric_refresher" at bounding box center [97, 348] width 184 height 15
click at [628, 193] on button "Refresh" at bounding box center [631, 201] width 47 height 18
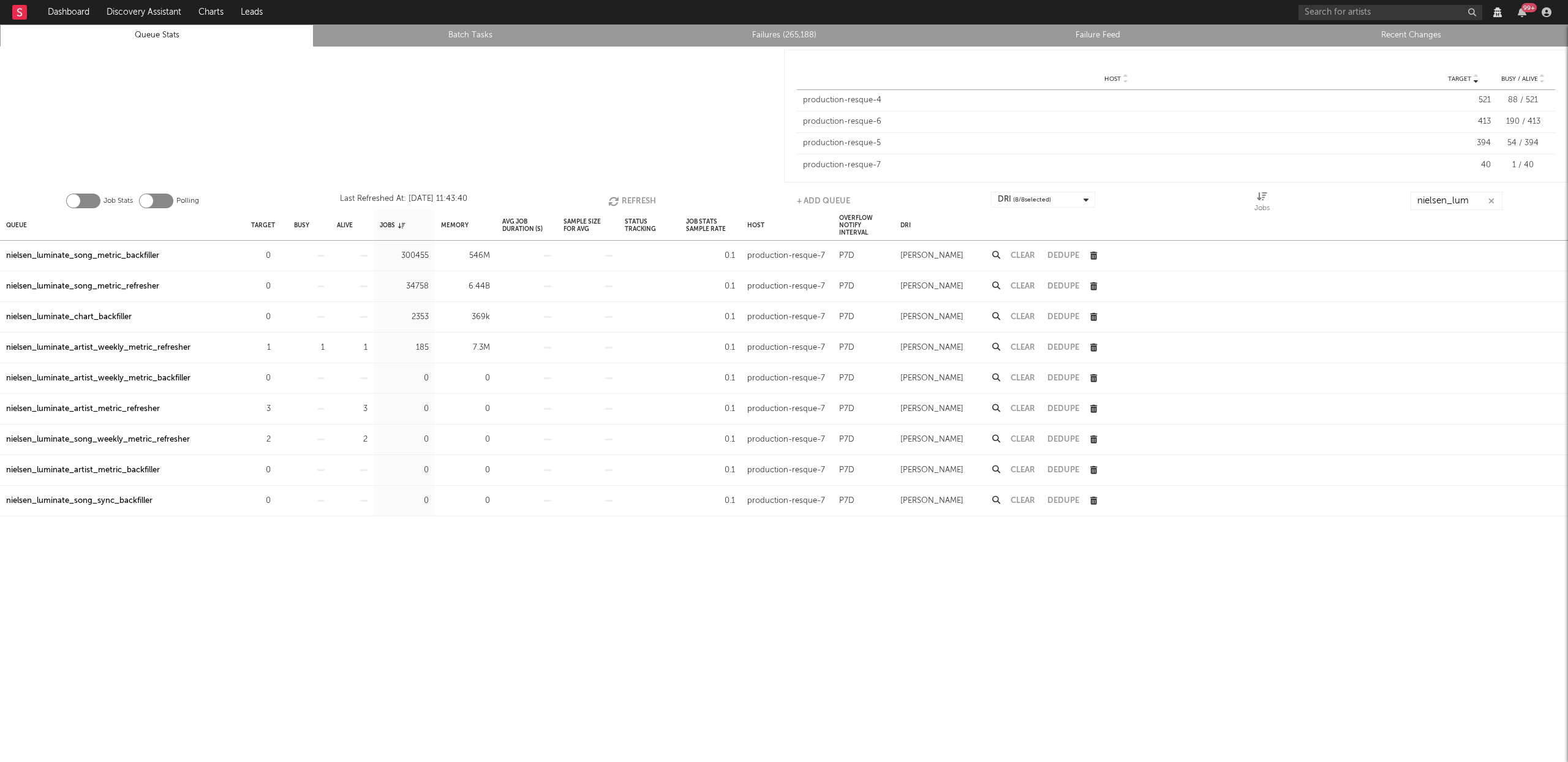
click at [640, 199] on button "Refresh" at bounding box center [632, 201] width 47 height 18
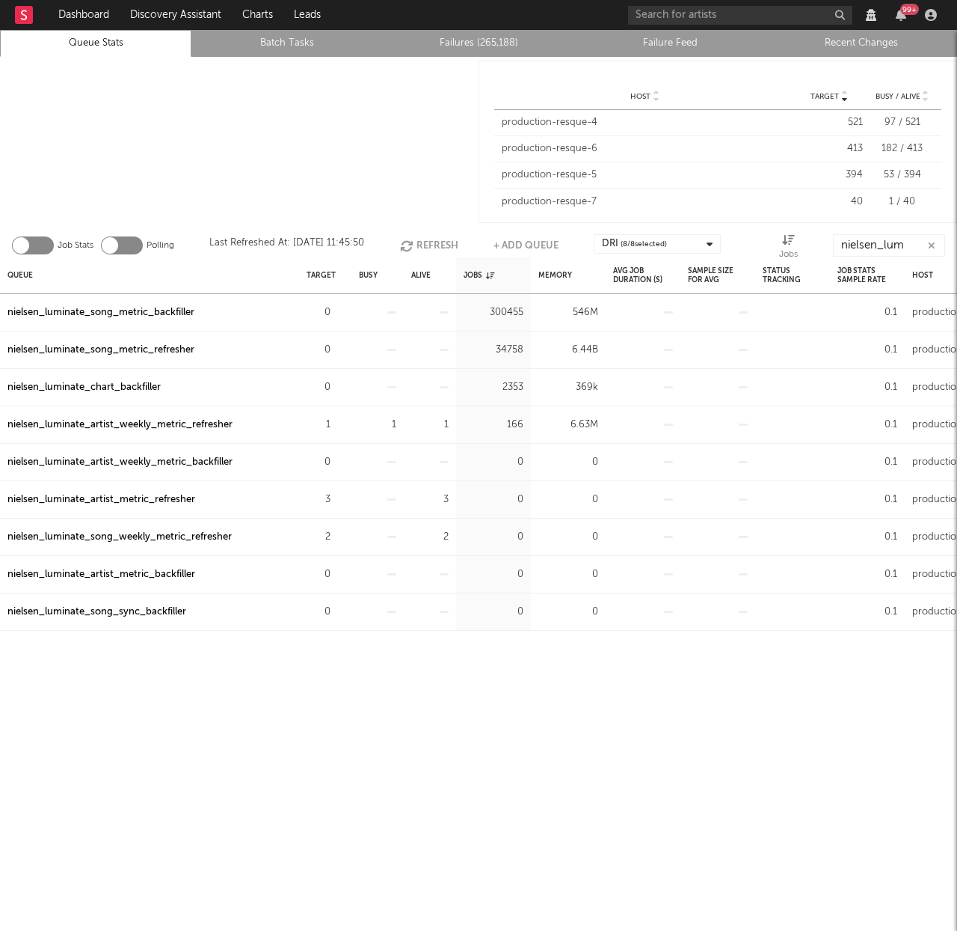
click at [428, 241] on button "Refresh" at bounding box center [429, 245] width 58 height 22
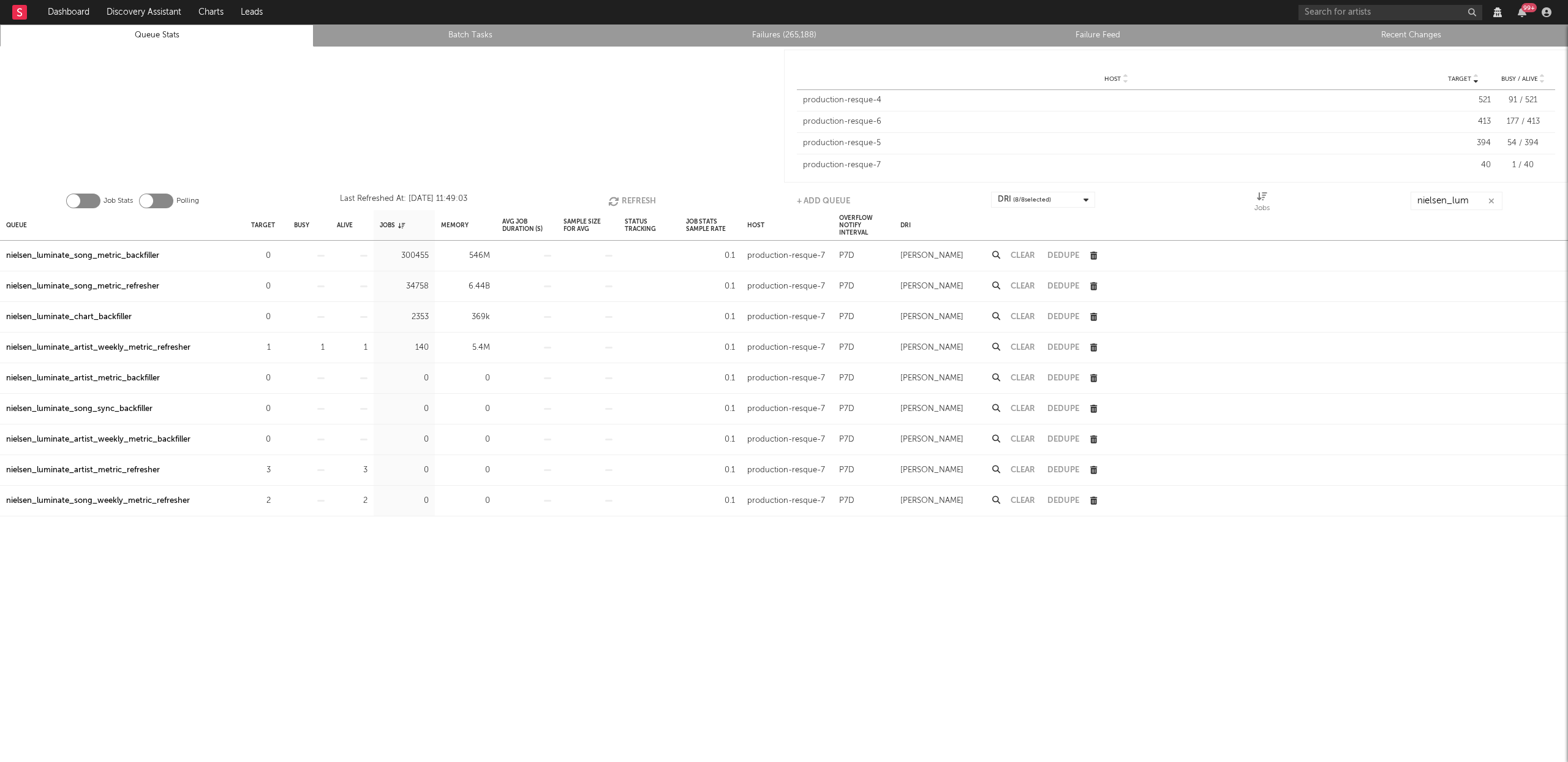
click at [643, 198] on button "Refresh" at bounding box center [632, 201] width 47 height 18
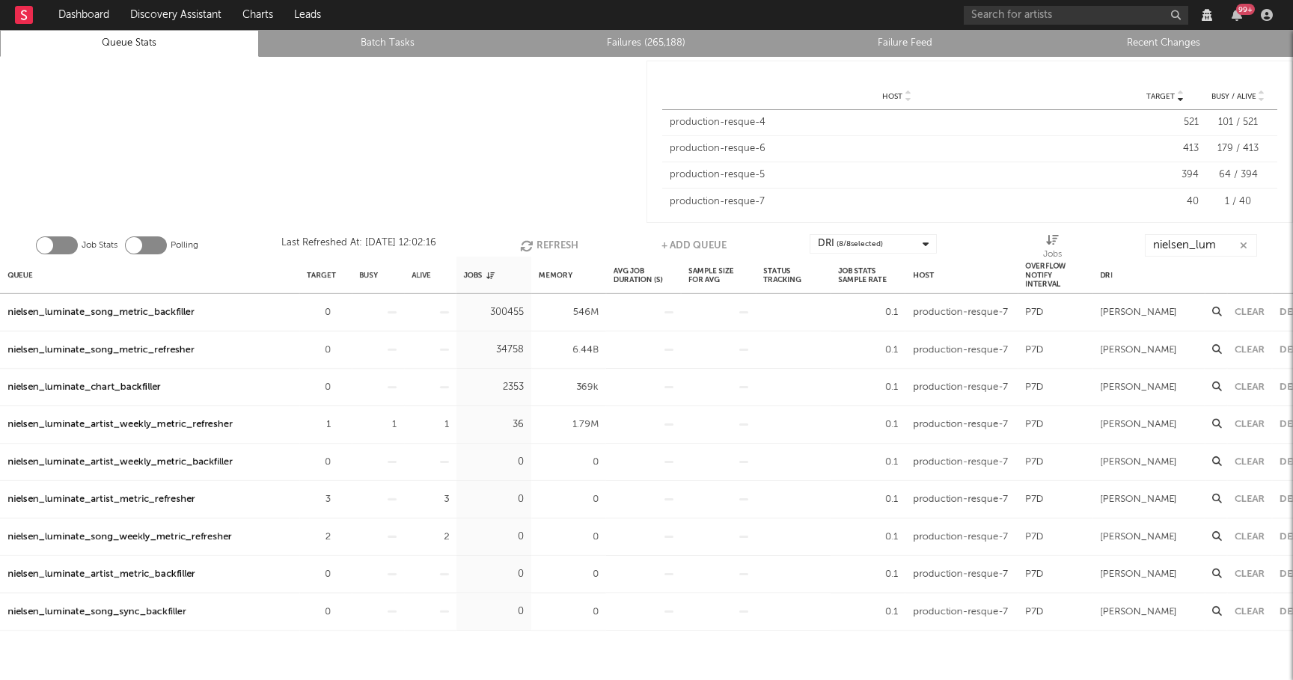
click at [539, 246] on button "Refresh" at bounding box center [549, 245] width 58 height 22
click at [551, 242] on button "Refresh" at bounding box center [549, 245] width 58 height 22
click at [201, 533] on div "nielsen_luminate_song_weekly_metric_refresher" at bounding box center [119, 537] width 224 height 18
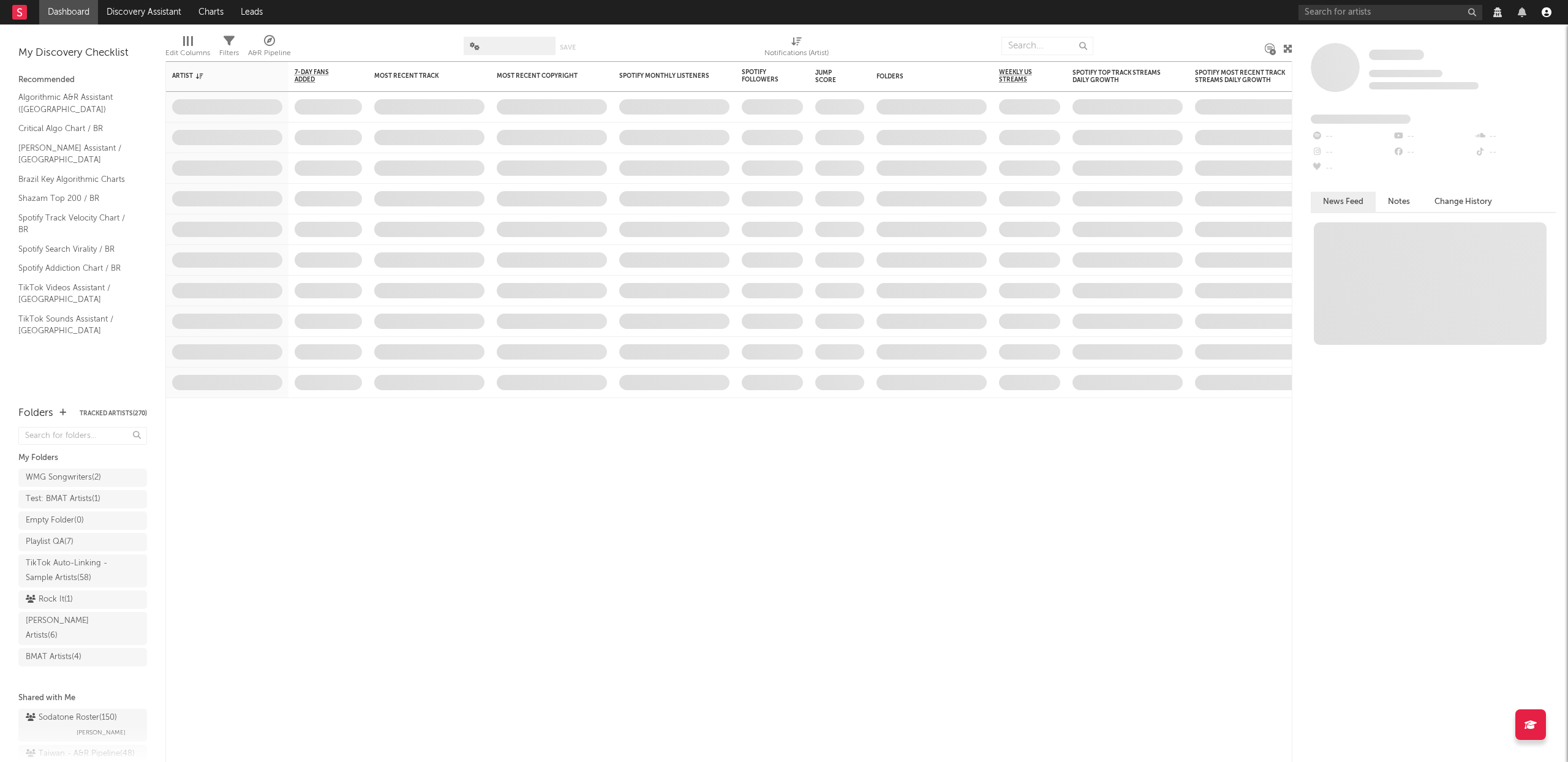
click at [1548, 14] on icon "button" at bounding box center [1547, 12] width 10 height 10
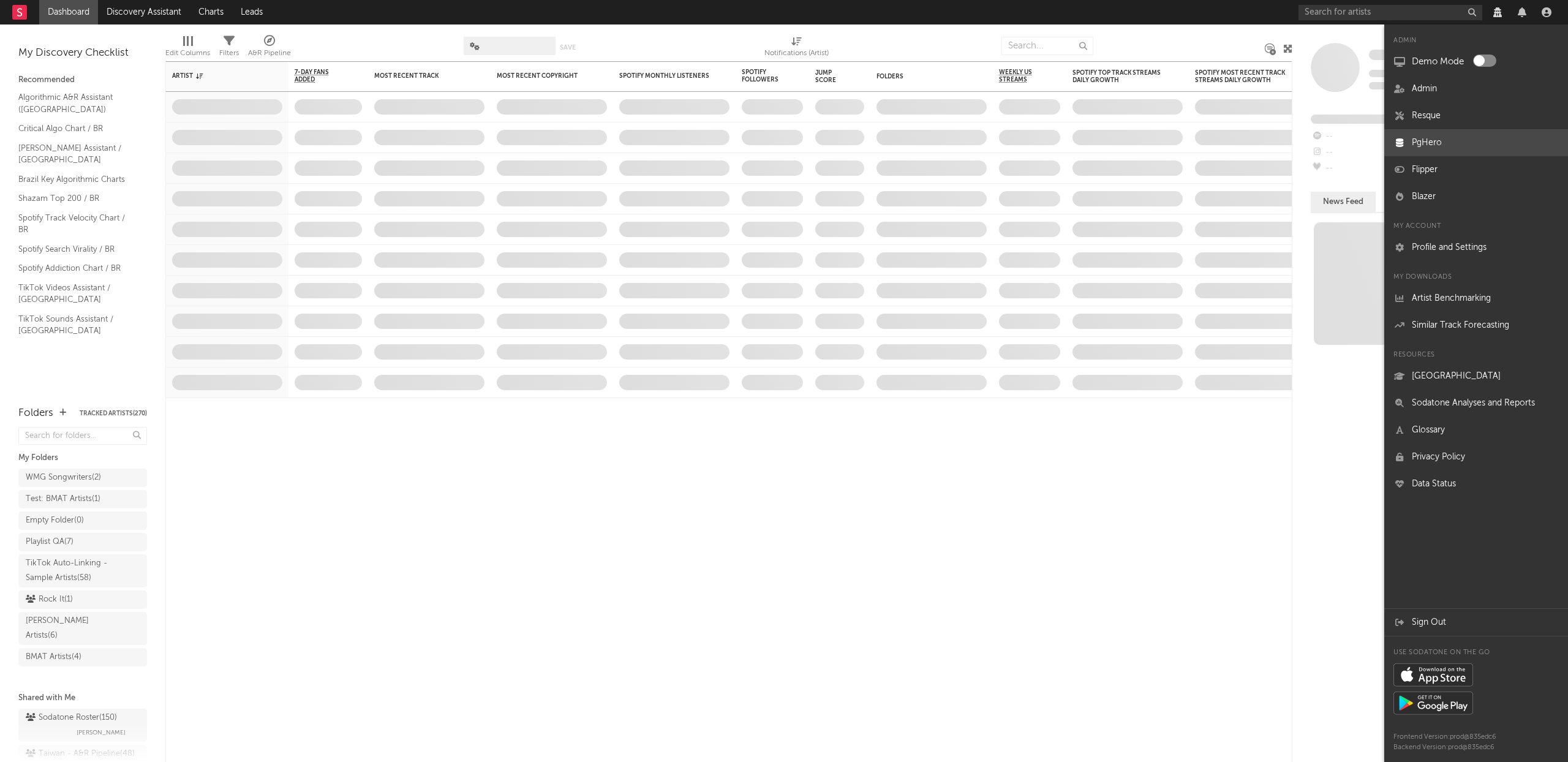
click at [1443, 145] on link "PgHero" at bounding box center [1476, 142] width 183 height 27
